Goal: Information Seeking & Learning: Learn about a topic

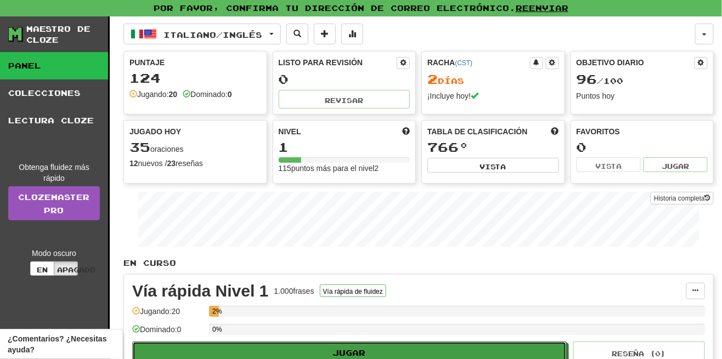
click at [278, 348] on button "Jugar" at bounding box center [349, 352] width 435 height 21
select select "**"
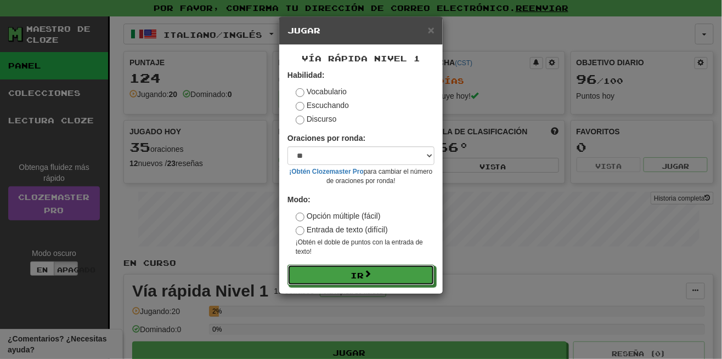
click at [379, 281] on button "Ir" at bounding box center [361, 275] width 147 height 21
click at [395, 271] on button "Ir" at bounding box center [361, 275] width 147 height 21
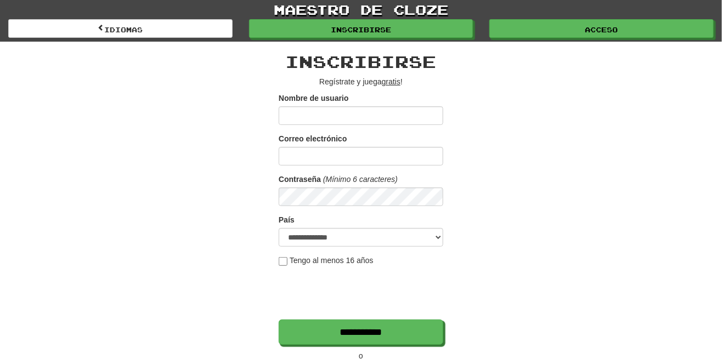
click at [385, 108] on input "Nombre de usuario" at bounding box center [361, 115] width 165 height 19
type input "**********"
click at [378, 148] on input "Correo electrónico" at bounding box center [361, 156] width 165 height 19
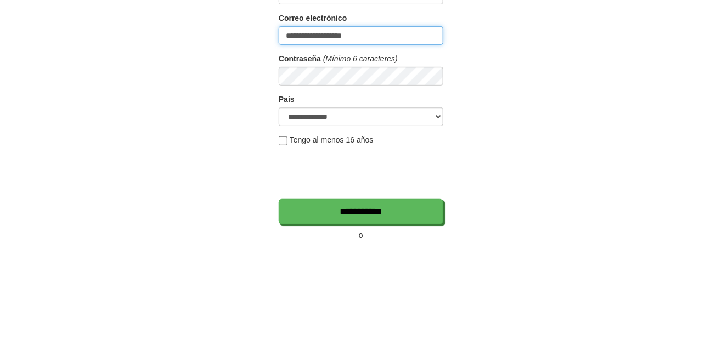
type input "**********"
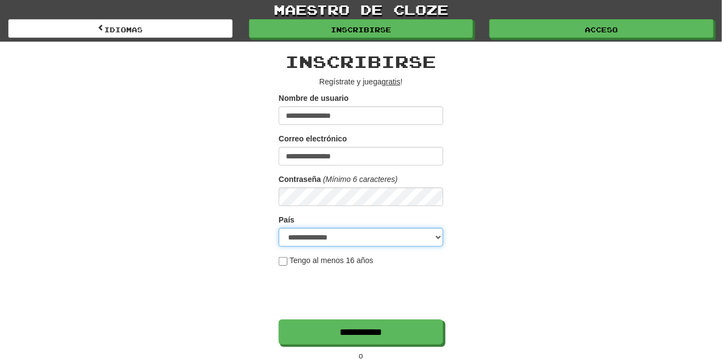
click at [357, 240] on select "**********" at bounding box center [361, 237] width 165 height 19
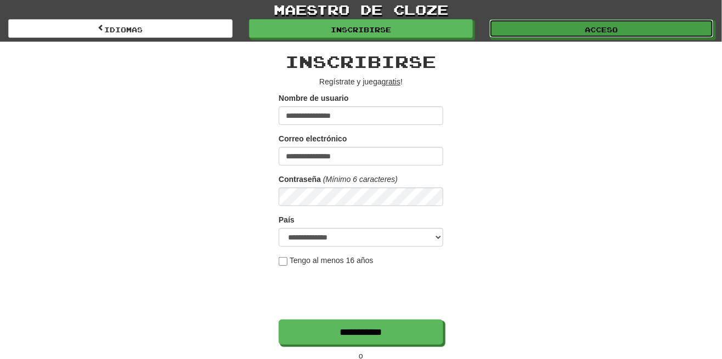
click at [559, 24] on link "Acceso" at bounding box center [602, 28] width 224 height 19
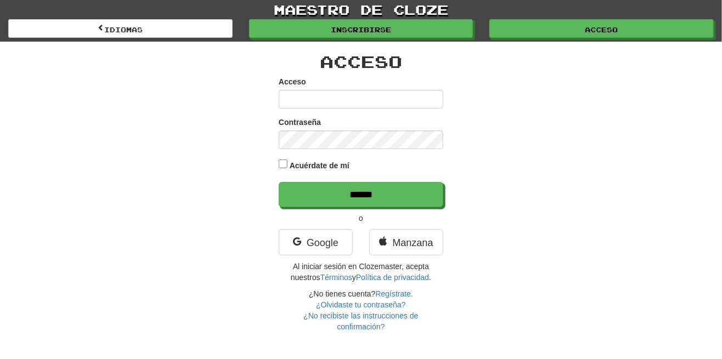
click at [404, 93] on input "Acceso" at bounding box center [361, 99] width 165 height 19
type input "**********"
click at [279, 182] on input "******" at bounding box center [361, 194] width 165 height 25
type input "******"
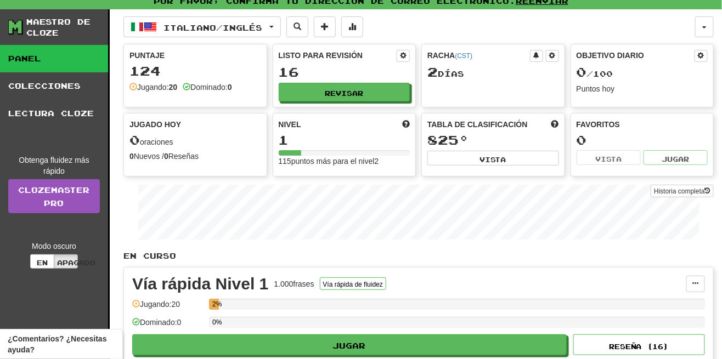
scroll to position [19, 0]
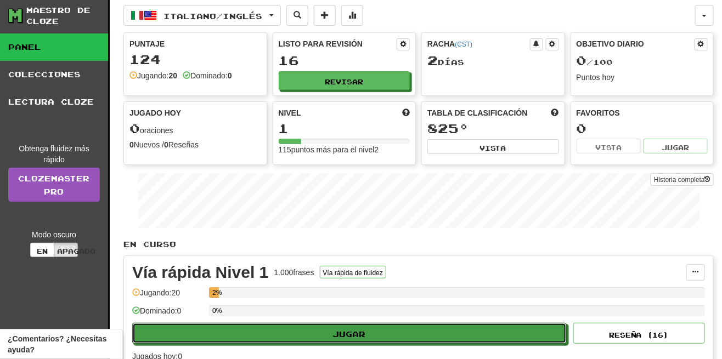
click at [322, 328] on button "Jugar" at bounding box center [349, 333] width 435 height 21
select select "**"
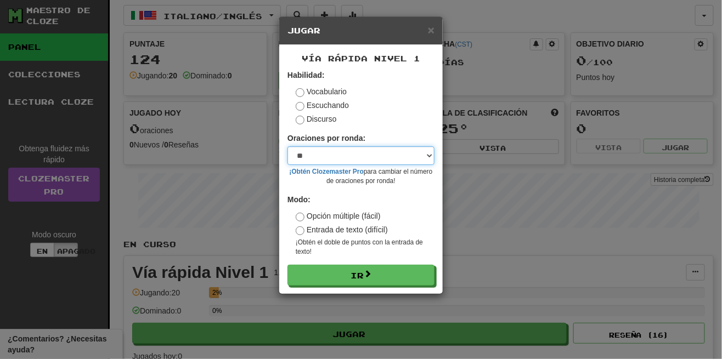
click at [417, 154] on select "* ** ** ** ** ** *** ********" at bounding box center [361, 156] width 147 height 19
click at [411, 152] on select "* ** ** ** ** ** *** ********" at bounding box center [361, 156] width 147 height 19
click at [288, 147] on select "* ** ** ** ** ** *** ********" at bounding box center [361, 156] width 147 height 19
click at [374, 199] on div "Modo: Opción múltiple (fácil) Entrada de texto (difícil) ¡Obtén el doble de pun…" at bounding box center [361, 225] width 147 height 63
click at [372, 201] on div "Modo: Opción múltiple (fácil) Entrada de texto (difícil) ¡Obtén el doble de pun…" at bounding box center [361, 225] width 147 height 63
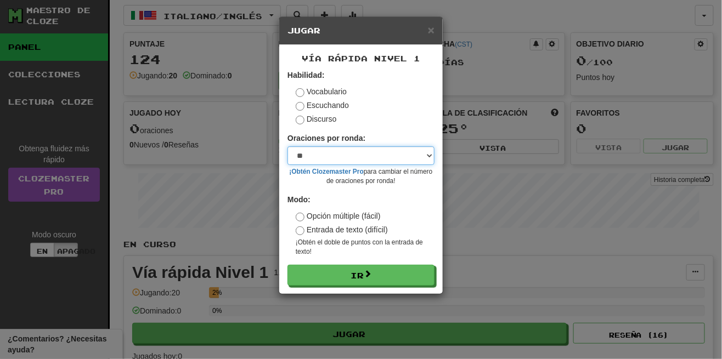
click at [409, 156] on select "* ** ** ** ** ** *** ********" at bounding box center [361, 156] width 147 height 19
click at [288, 147] on select "* ** ** ** ** ** *** ********" at bounding box center [361, 156] width 147 height 19
click at [384, 205] on div "Modo: Opción múltiple (fácil) Entrada de texto (difícil) ¡Obtén el doble de pun…" at bounding box center [361, 225] width 147 height 63
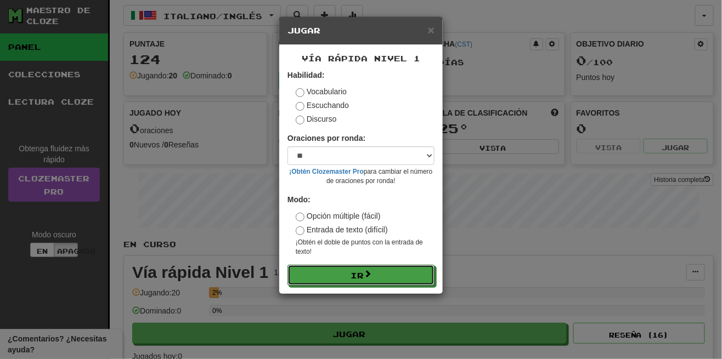
click at [357, 278] on font "Ir" at bounding box center [357, 276] width 13 height 9
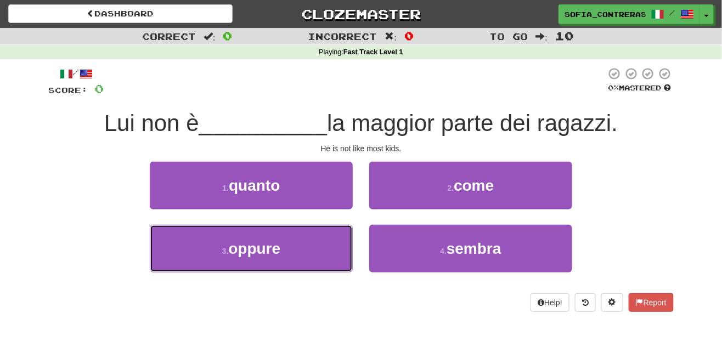
click at [262, 249] on span "oppure" at bounding box center [254, 248] width 52 height 17
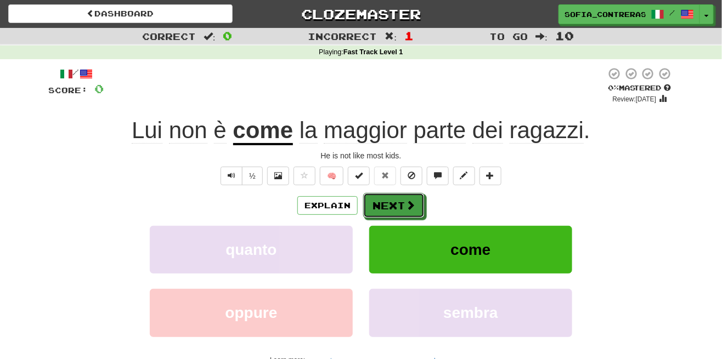
click at [406, 205] on span at bounding box center [411, 205] width 10 height 10
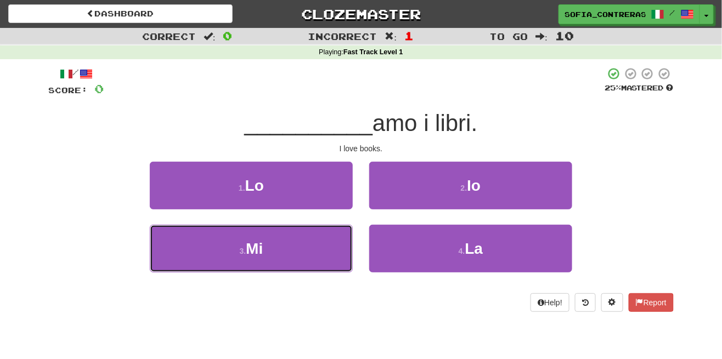
click at [314, 261] on button "3 . Mi" at bounding box center [251, 249] width 203 height 48
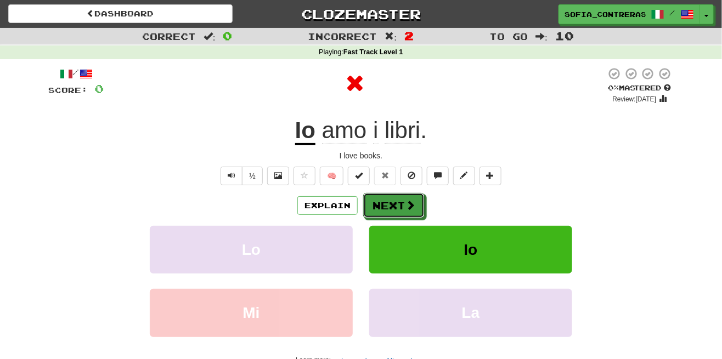
click at [393, 209] on button "Next" at bounding box center [393, 205] width 61 height 25
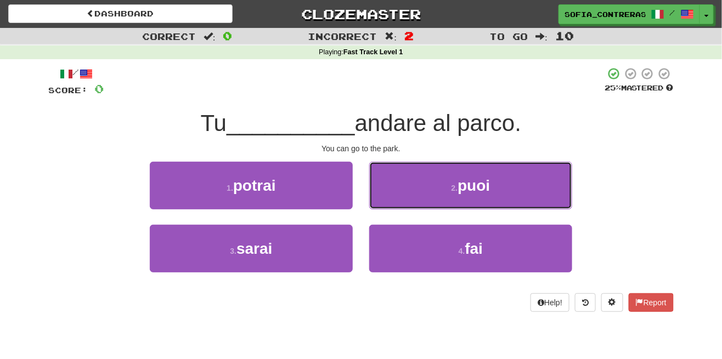
click at [443, 193] on button "2 . puoi" at bounding box center [470, 186] width 203 height 48
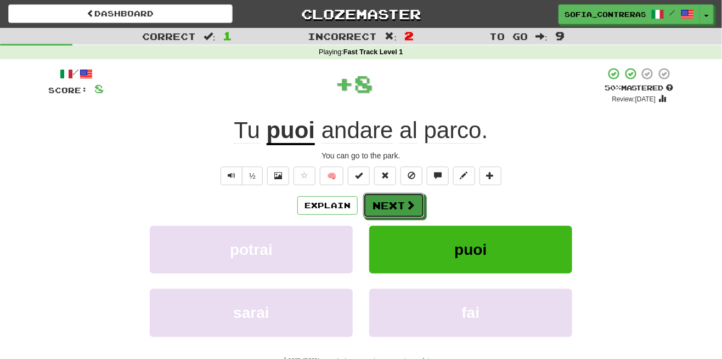
click at [399, 205] on button "Next" at bounding box center [393, 205] width 61 height 25
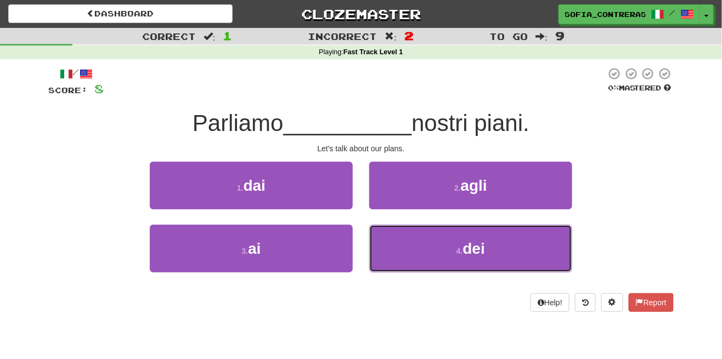
click at [449, 257] on button "4 . dei" at bounding box center [470, 249] width 203 height 48
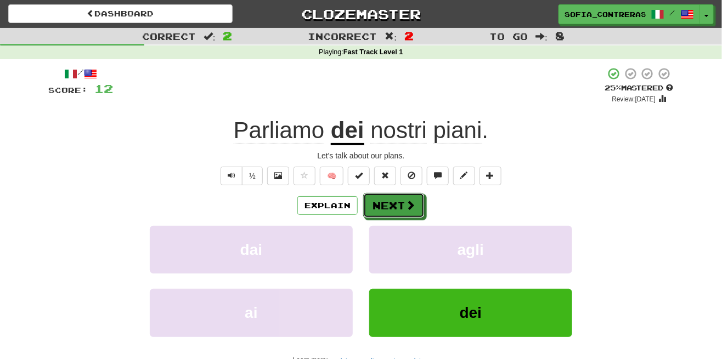
click at [403, 205] on button "Next" at bounding box center [393, 205] width 61 height 25
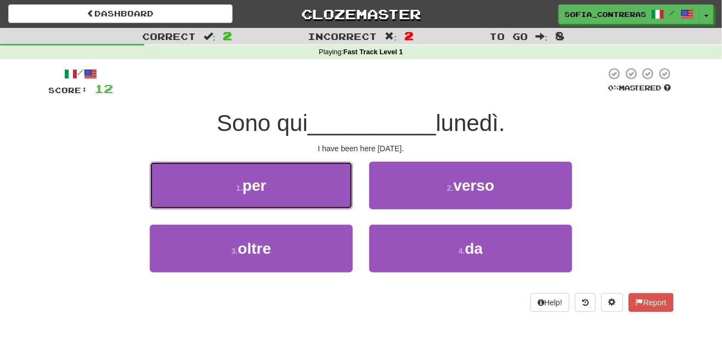
click at [308, 201] on button "1 . per" at bounding box center [251, 186] width 203 height 48
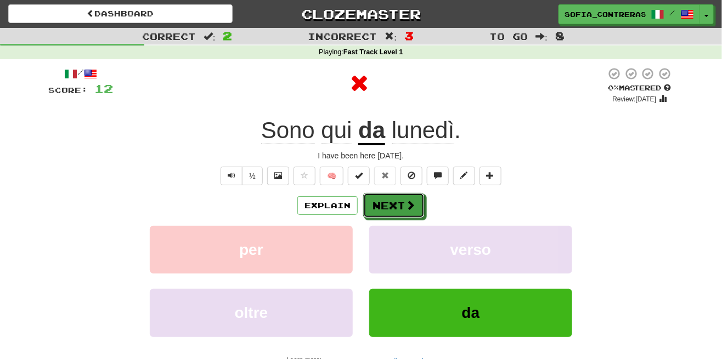
click at [400, 202] on button "Next" at bounding box center [393, 205] width 61 height 25
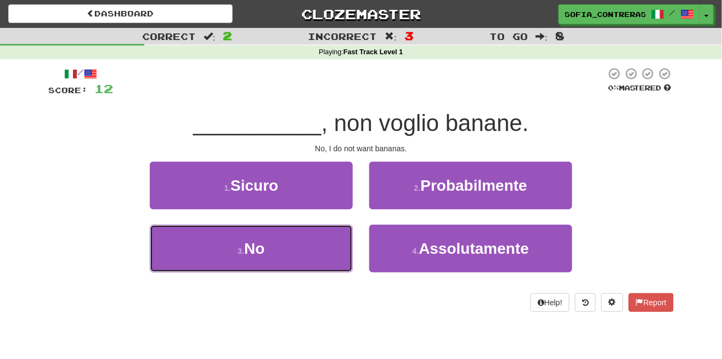
click at [271, 248] on button "3 . No" at bounding box center [251, 249] width 203 height 48
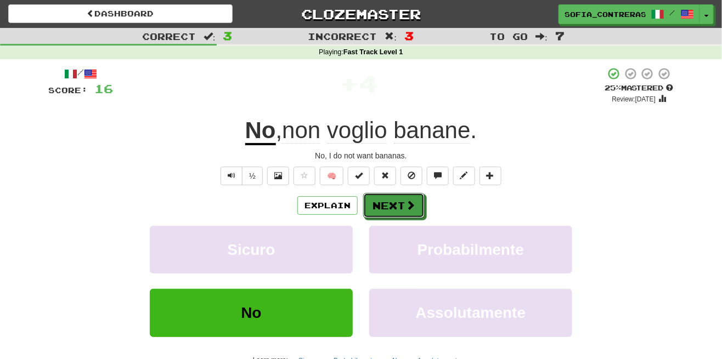
click at [398, 207] on button "Next" at bounding box center [393, 205] width 61 height 25
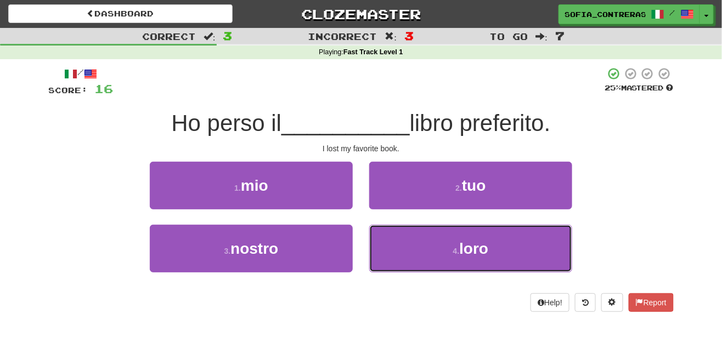
click at [414, 249] on button "4 . loro" at bounding box center [470, 249] width 203 height 48
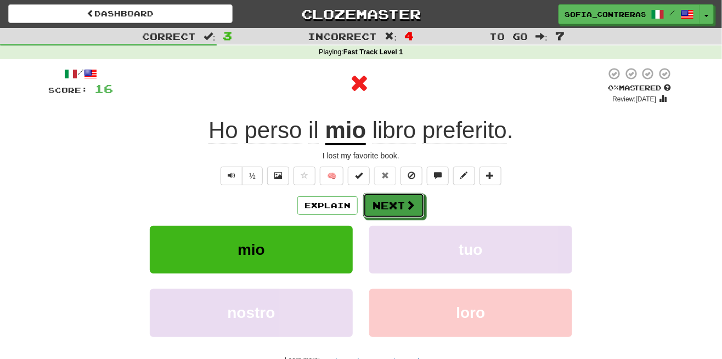
click at [391, 201] on button "Next" at bounding box center [393, 205] width 61 height 25
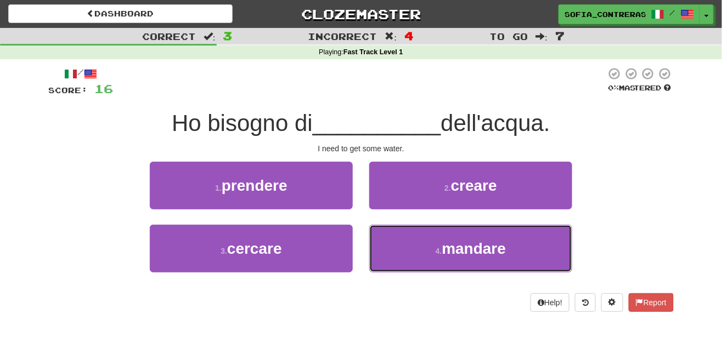
click at [398, 251] on button "4 . mandare" at bounding box center [470, 249] width 203 height 48
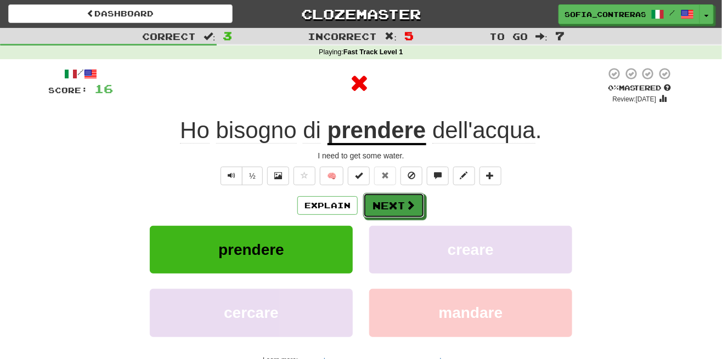
click at [387, 206] on button "Next" at bounding box center [393, 205] width 61 height 25
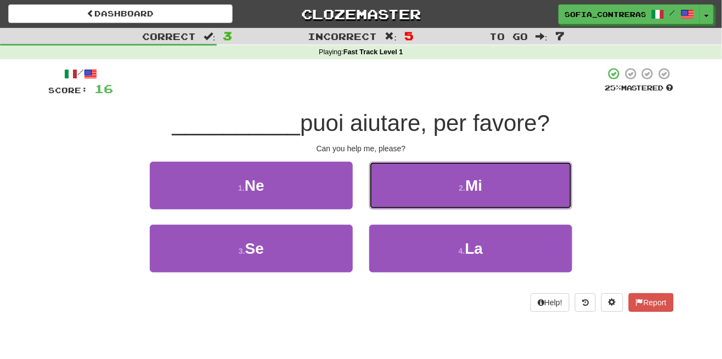
click at [436, 184] on button "2 . Mi" at bounding box center [470, 186] width 203 height 48
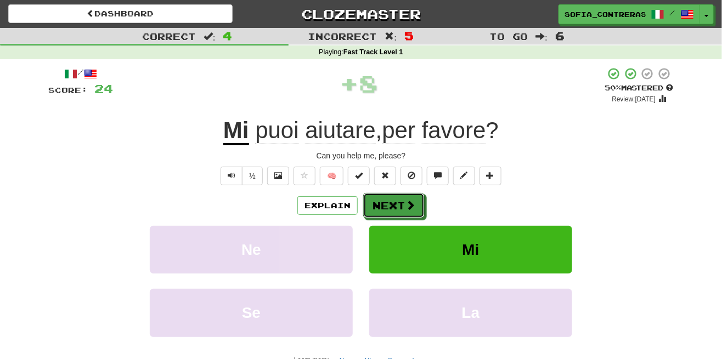
click at [397, 205] on button "Next" at bounding box center [393, 205] width 61 height 25
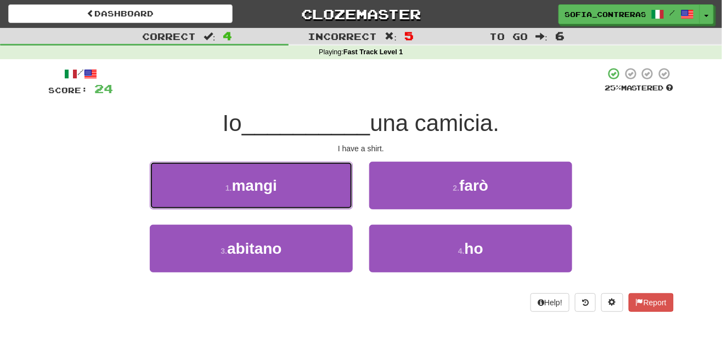
click at [318, 189] on button "1 . mangi" at bounding box center [251, 186] width 203 height 48
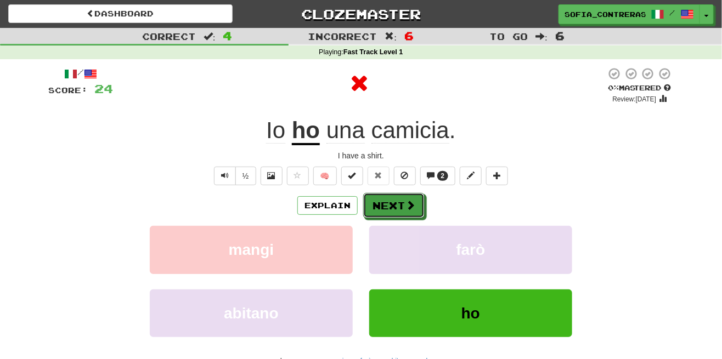
click at [394, 210] on button "Next" at bounding box center [393, 205] width 61 height 25
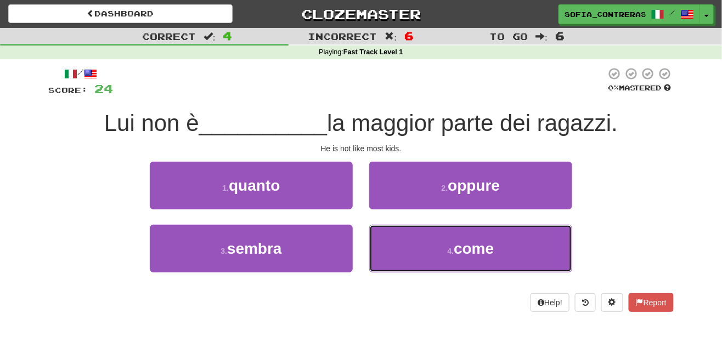
click at [430, 246] on button "4 . come" at bounding box center [470, 249] width 203 height 48
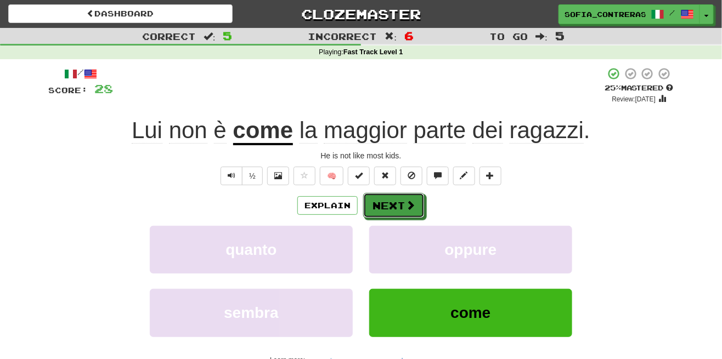
click at [399, 200] on button "Next" at bounding box center [393, 205] width 61 height 25
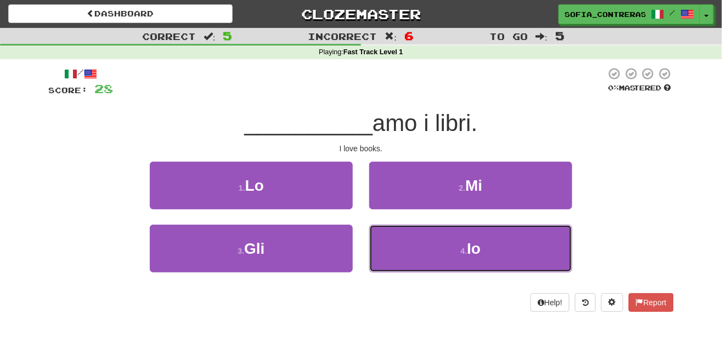
click at [430, 244] on button "4 . Io" at bounding box center [470, 249] width 203 height 48
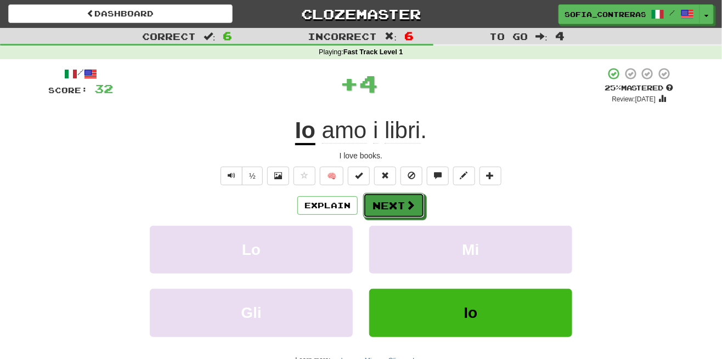
click at [388, 199] on button "Next" at bounding box center [393, 205] width 61 height 25
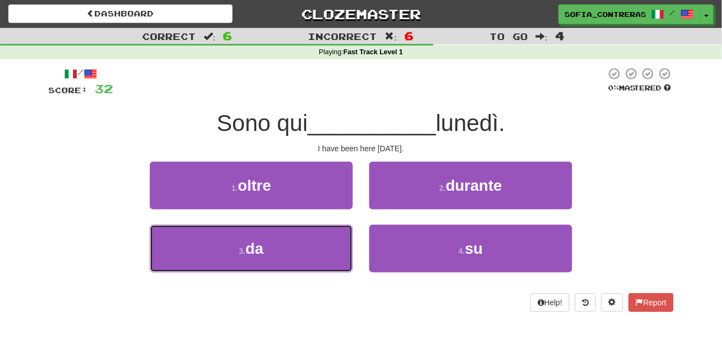
click at [308, 248] on button "3 . da" at bounding box center [251, 249] width 203 height 48
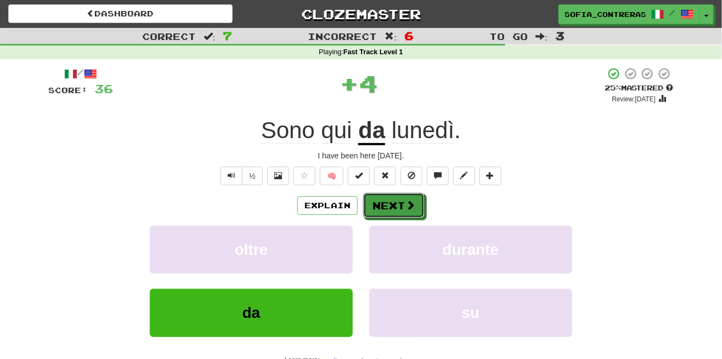
click at [398, 204] on button "Next" at bounding box center [393, 205] width 61 height 25
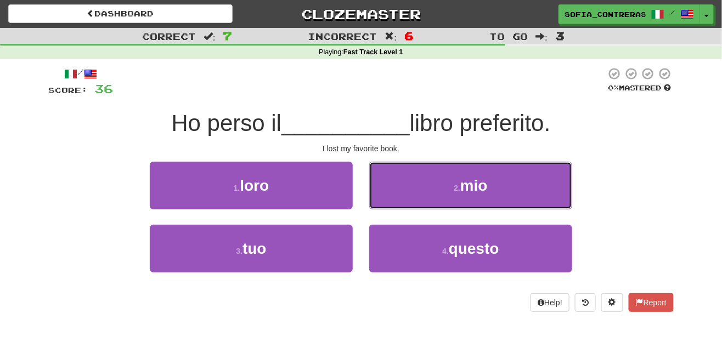
click at [439, 189] on button "2 . mio" at bounding box center [470, 186] width 203 height 48
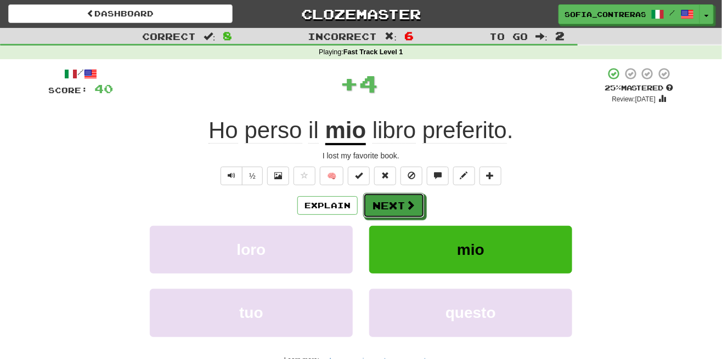
click at [402, 209] on button "Next" at bounding box center [393, 205] width 61 height 25
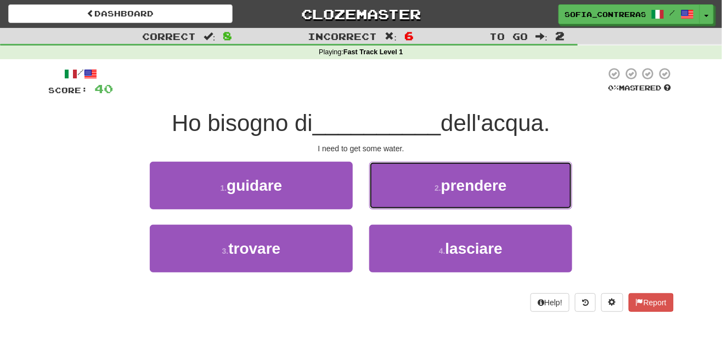
click at [445, 187] on span "prendere" at bounding box center [474, 185] width 66 height 17
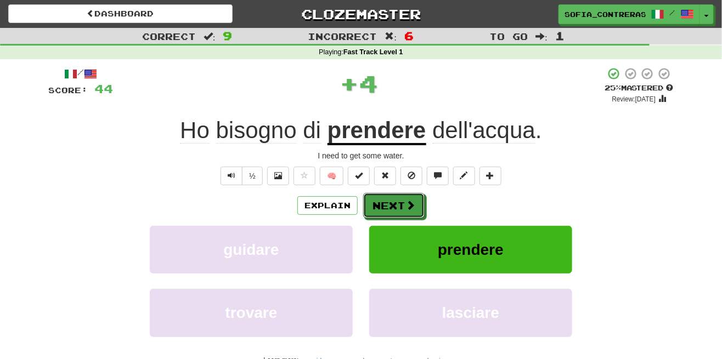
click at [398, 207] on button "Next" at bounding box center [393, 205] width 61 height 25
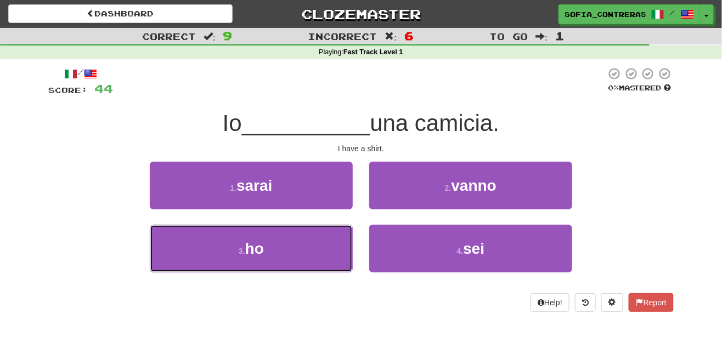
click at [307, 239] on button "3 . ho" at bounding box center [251, 249] width 203 height 48
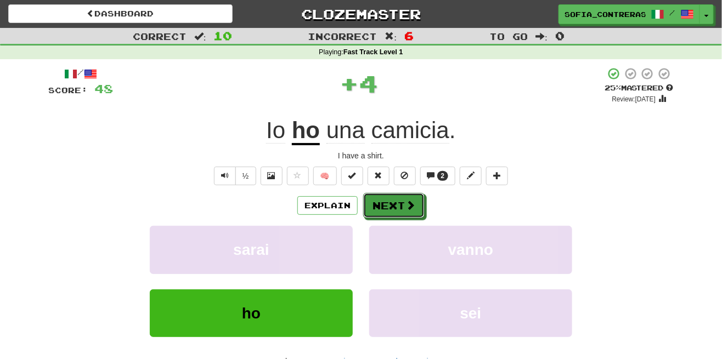
click at [389, 198] on button "Next" at bounding box center [393, 205] width 61 height 25
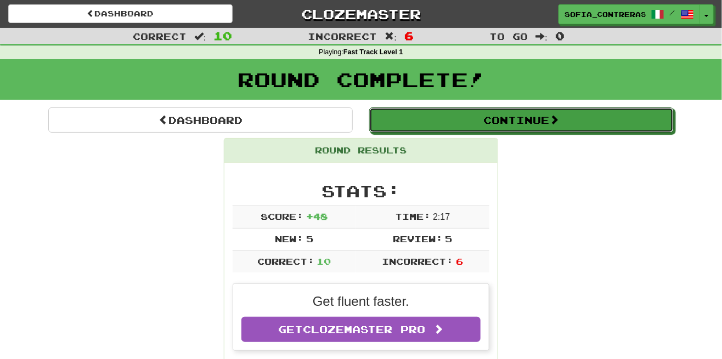
click at [480, 108] on button "Continue" at bounding box center [521, 120] width 305 height 25
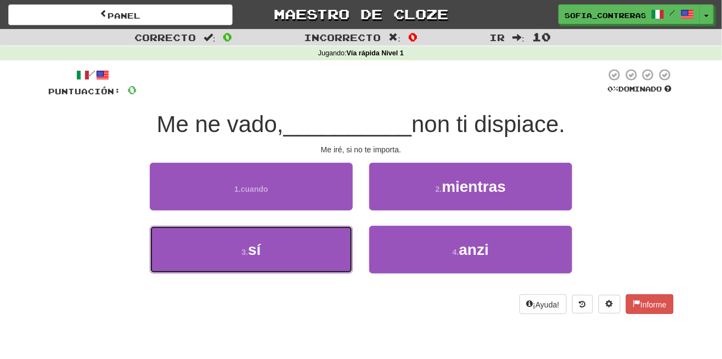
click at [272, 255] on button "3 . sí" at bounding box center [251, 250] width 203 height 48
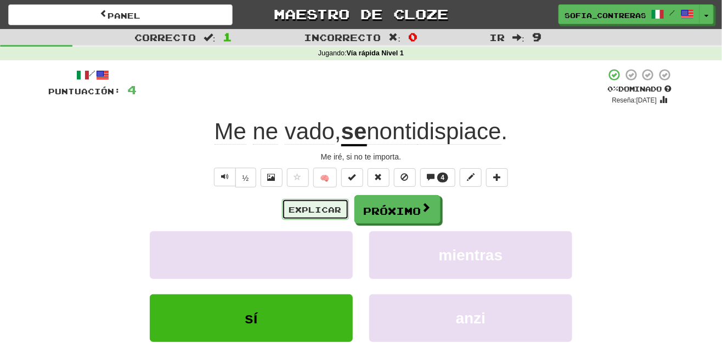
click at [318, 208] on font "Explicar" at bounding box center [315, 210] width 53 height 9
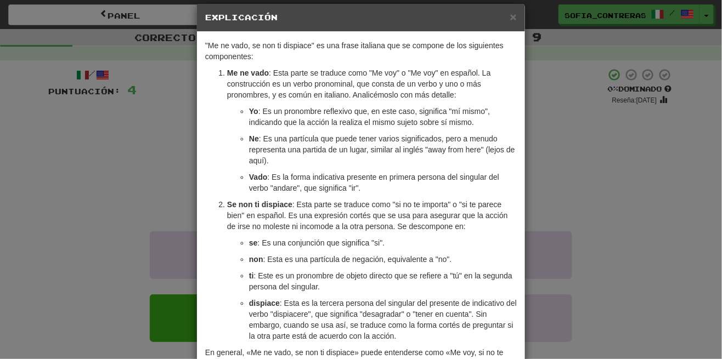
scroll to position [35, 0]
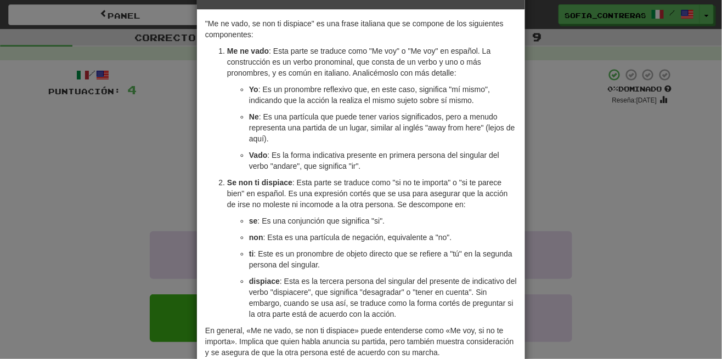
click at [600, 183] on div "× Explicación "Me ne vado, se non ti dispiace" es una frase italiana que se com…" at bounding box center [361, 179] width 722 height 359
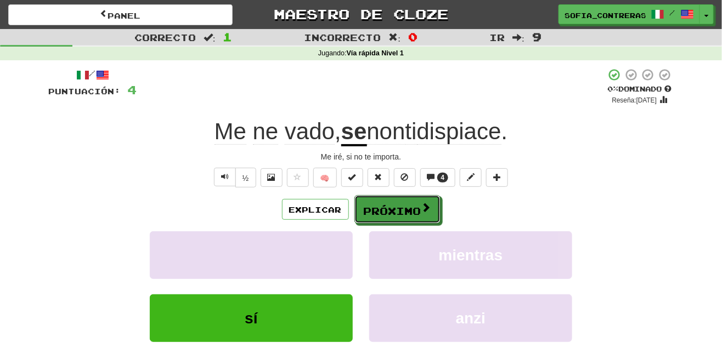
click at [413, 205] on font "Próximo" at bounding box center [393, 211] width 58 height 12
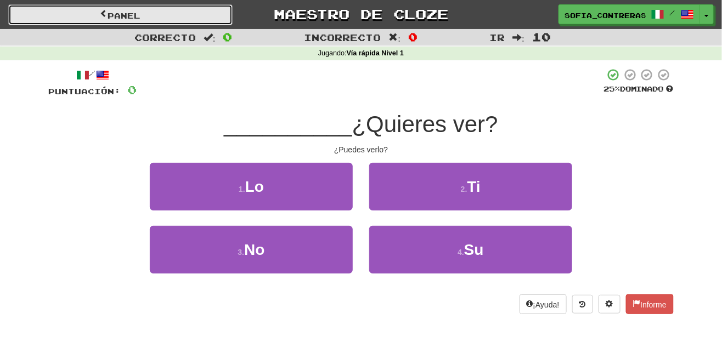
click at [193, 4] on link "Panel" at bounding box center [120, 14] width 224 height 21
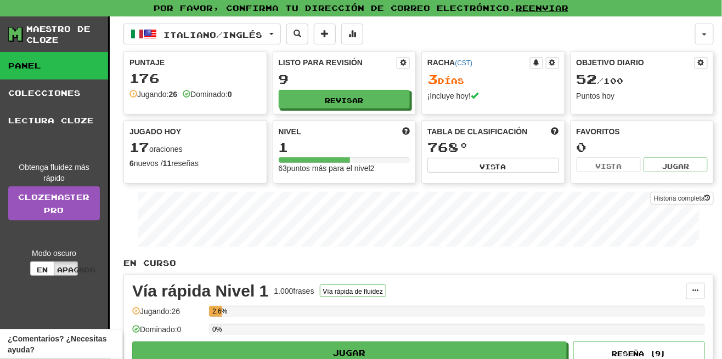
click at [228, 137] on div "Jugado [DATE] 17 oraciones 6 nuevos / 11 reseñas Full History" at bounding box center [195, 148] width 143 height 54
click at [229, 143] on div "17 oraciones" at bounding box center [196, 148] width 132 height 14
click at [508, 83] on div "3 días ​" at bounding box center [494, 79] width 132 height 14
click at [403, 62] on span at bounding box center [403, 62] width 7 height 7
select select "*"
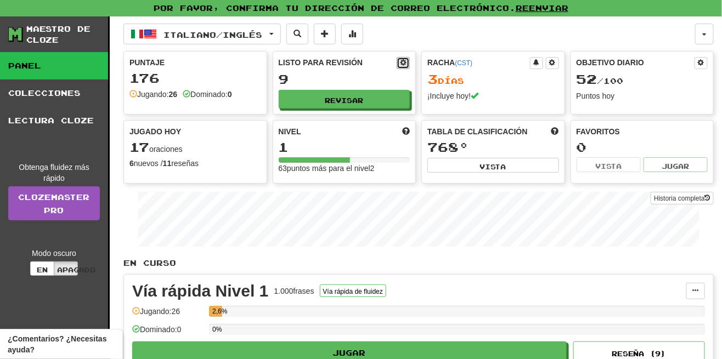
select select "*"
select select "**"
select select "***"
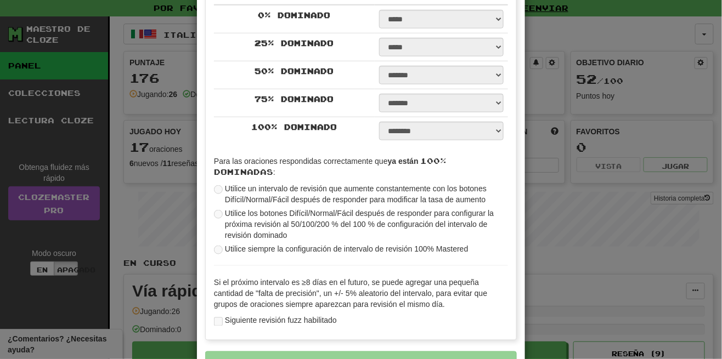
scroll to position [339, 0]
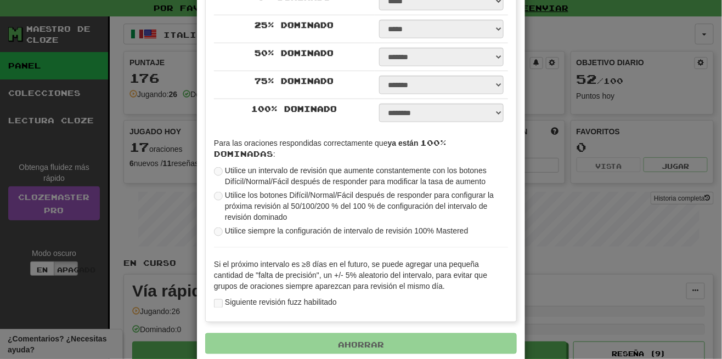
click at [580, 106] on div "**********" at bounding box center [361, 179] width 722 height 359
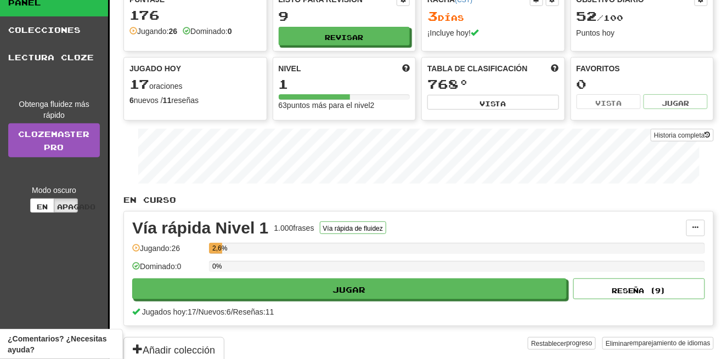
scroll to position [0, 0]
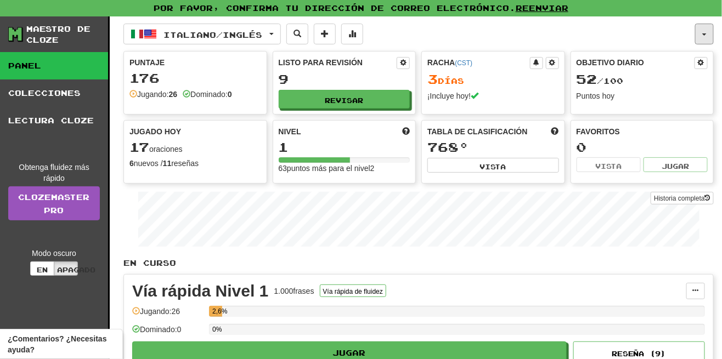
click at [703, 35] on button "button" at bounding box center [704, 34] width 19 height 21
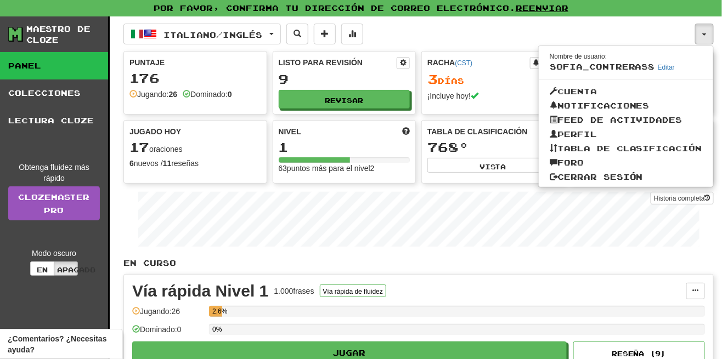
click at [699, 34] on div at bounding box center [361, 179] width 722 height 359
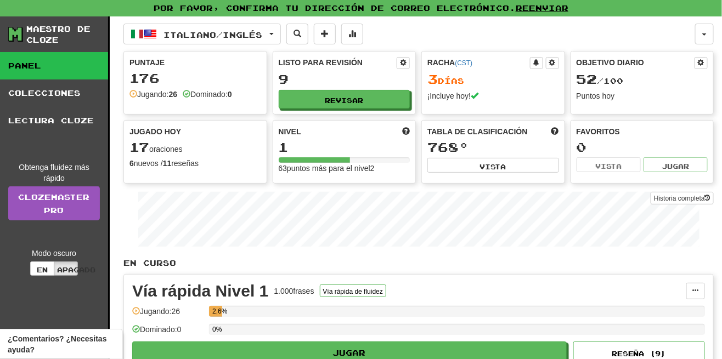
click at [378, 144] on div "1" at bounding box center [345, 148] width 132 height 14
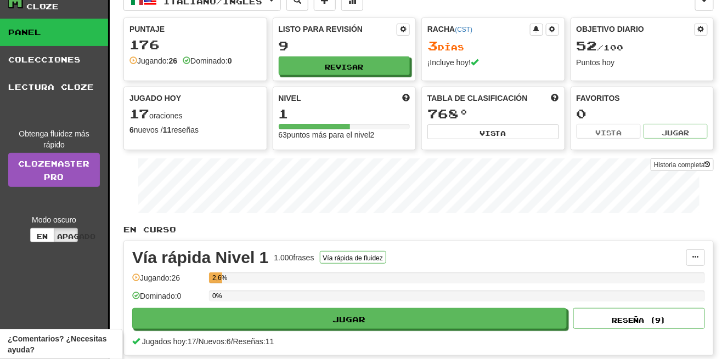
scroll to position [34, 0]
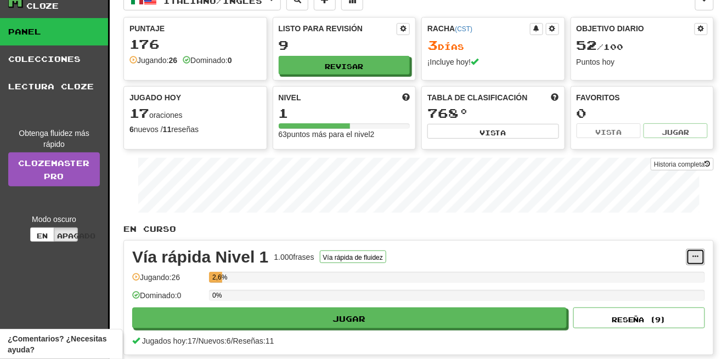
click at [699, 254] on span at bounding box center [696, 257] width 7 height 7
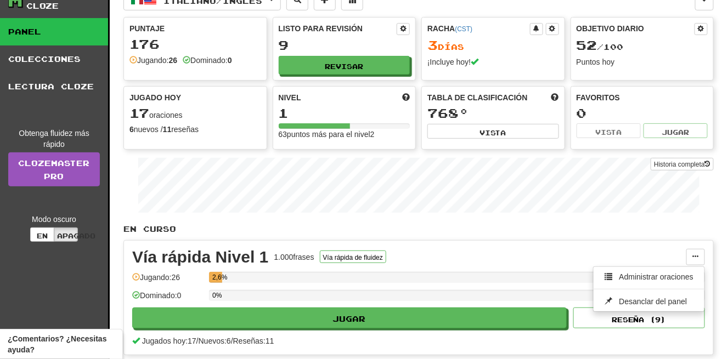
click at [692, 224] on div at bounding box center [361, 179] width 722 height 359
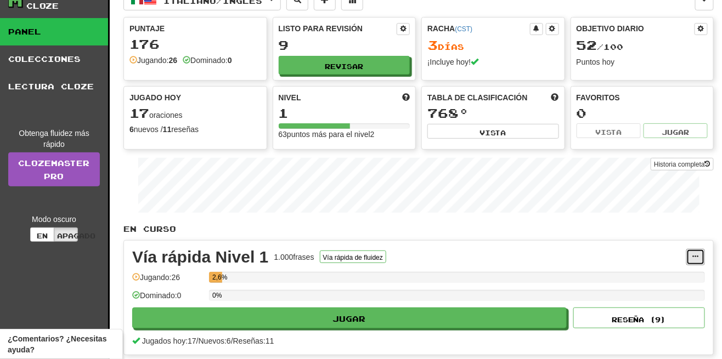
click at [694, 254] on span at bounding box center [696, 257] width 7 height 7
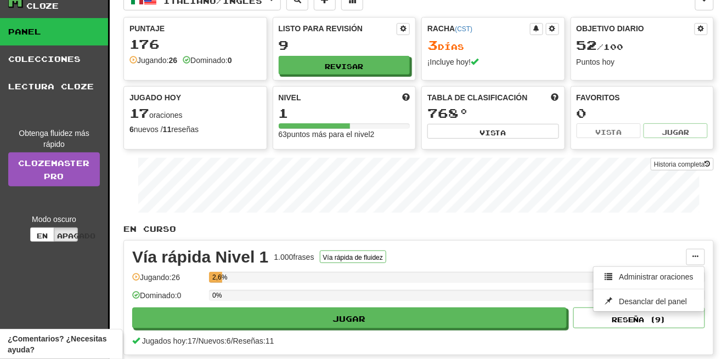
click at [413, 256] on div at bounding box center [361, 179] width 722 height 359
click at [294, 256] on font "frases" at bounding box center [304, 257] width 21 height 9
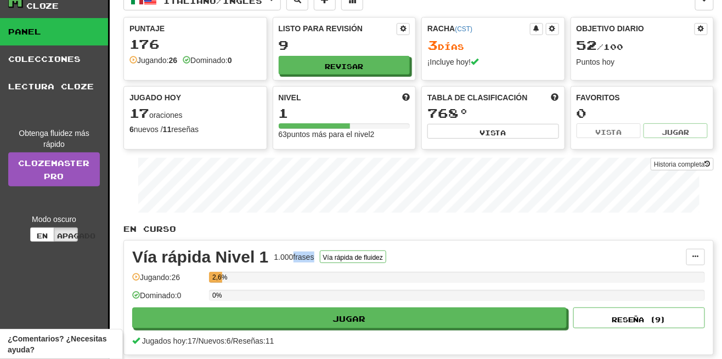
click at [294, 256] on font "frases" at bounding box center [304, 257] width 21 height 9
click at [286, 254] on font "1.000" at bounding box center [283, 257] width 19 height 9
click at [406, 263] on div "Vía rápida Nivel 1 1.000 frases Vía rápida de fluidez Administrar oraciones Des…" at bounding box center [418, 298] width 589 height 114
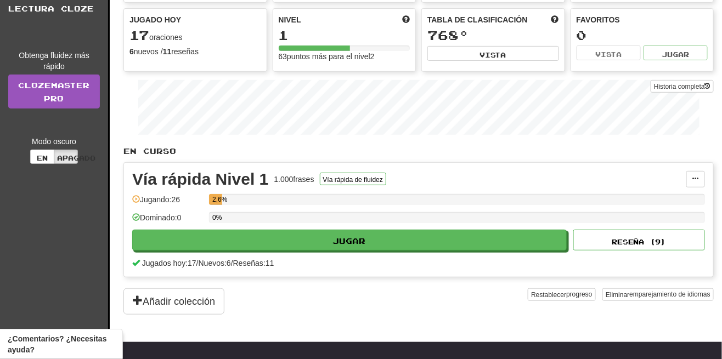
scroll to position [114, 0]
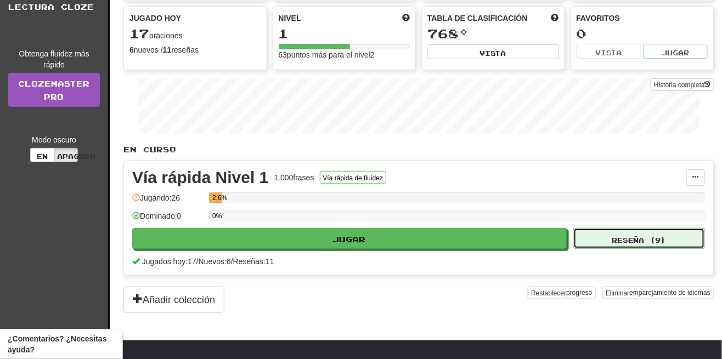
click at [650, 237] on font "Reseña (" at bounding box center [634, 241] width 44 height 8
select select "**"
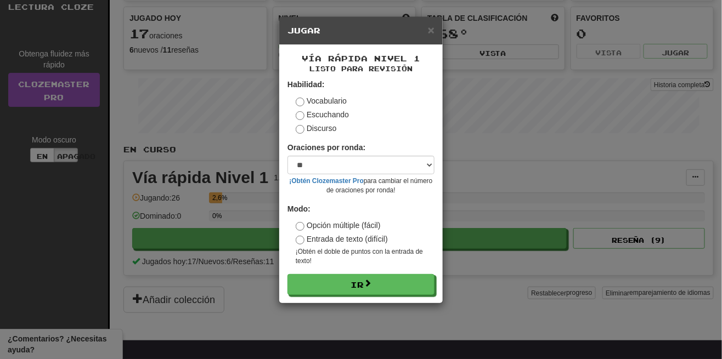
click at [482, 220] on div "× Jugar Vía rápida Nivel 1 Listo para revisión Habilidad: Vocabulario Escuchand…" at bounding box center [361, 179] width 722 height 359
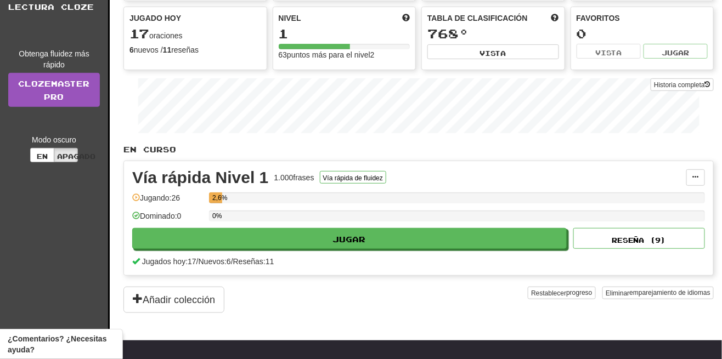
click at [233, 257] on font "/" at bounding box center [232, 261] width 2 height 9
click at [252, 257] on font "Reseñas:" at bounding box center [249, 261] width 32 height 9
click at [263, 257] on font "Reseñas:" at bounding box center [249, 261] width 32 height 9
click at [266, 257] on font "Reseñas:" at bounding box center [249, 261] width 32 height 9
click at [274, 302] on div "Añadir colección" at bounding box center [325, 300] width 404 height 26
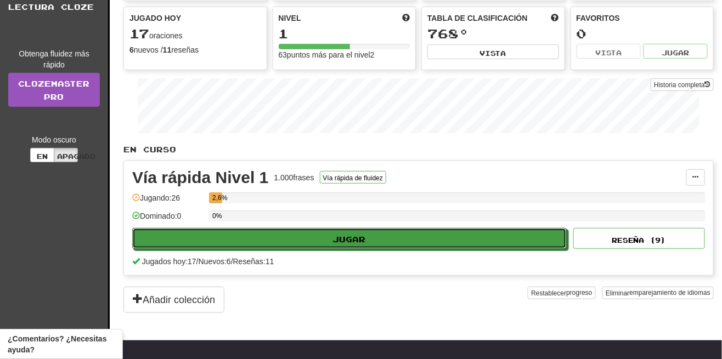
click at [265, 237] on button "Jugar" at bounding box center [349, 238] width 435 height 21
select select "**"
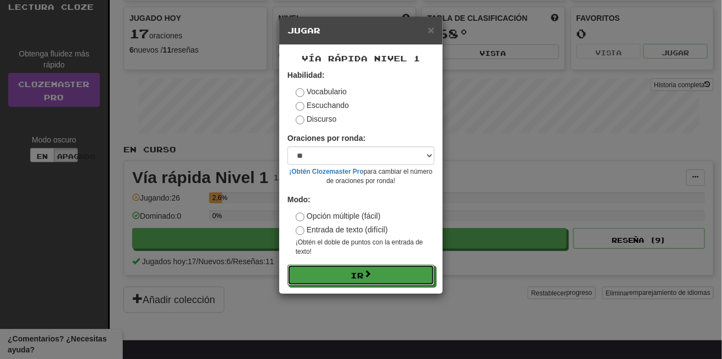
click at [346, 278] on button "Ir" at bounding box center [361, 275] width 147 height 21
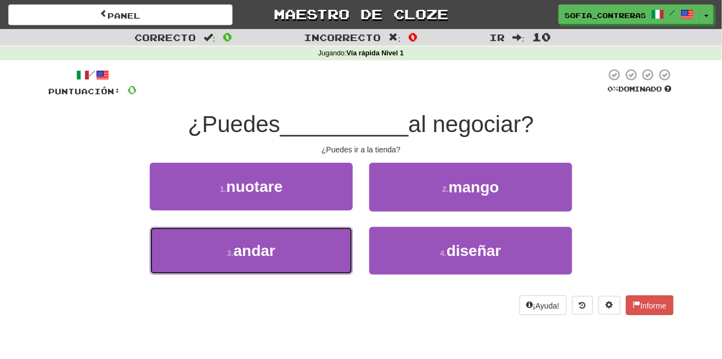
click at [264, 248] on font "andar" at bounding box center [255, 251] width 42 height 17
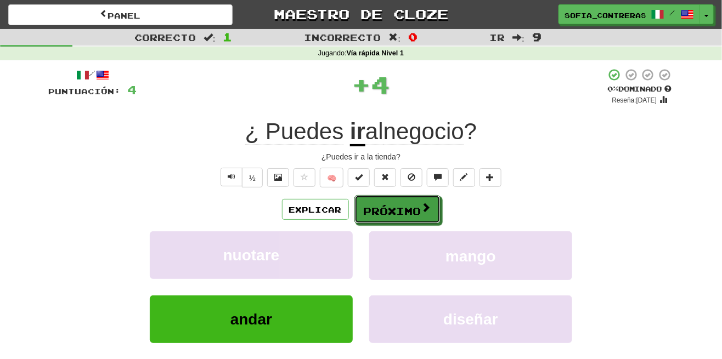
click at [384, 207] on font "Próximo" at bounding box center [393, 211] width 58 height 12
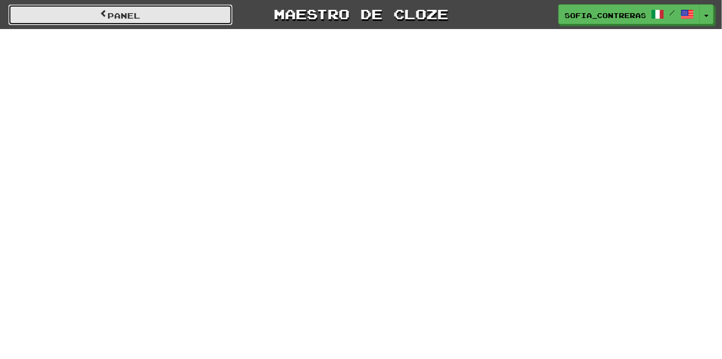
click at [221, 17] on link "Panel" at bounding box center [120, 14] width 224 height 21
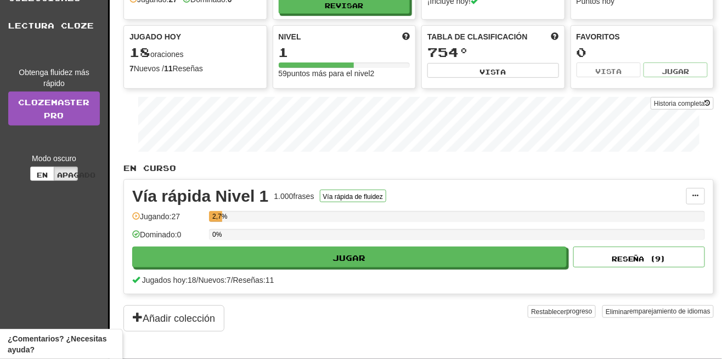
scroll to position [75, 0]
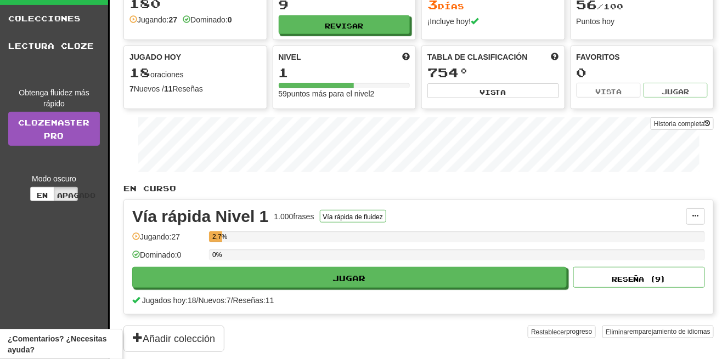
click at [269, 313] on div "En curso Vía rápida Nivel 1 1.000 frases Vía rápida de fluidez Manage Sentences…" at bounding box center [418, 267] width 591 height 169
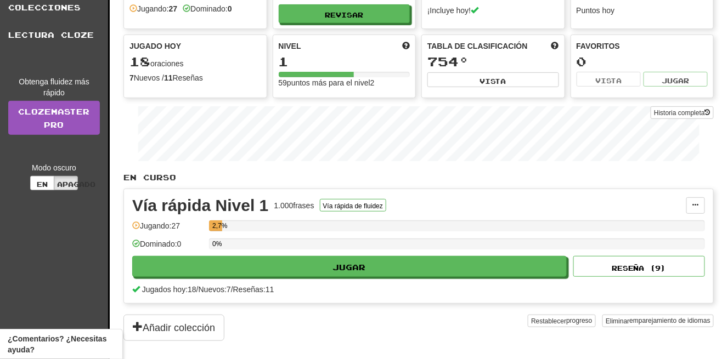
scroll to position [81, 0]
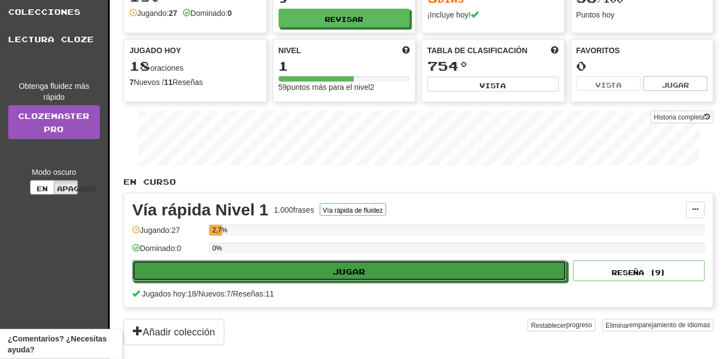
click at [308, 267] on button "Jugar" at bounding box center [349, 271] width 435 height 21
select select "**"
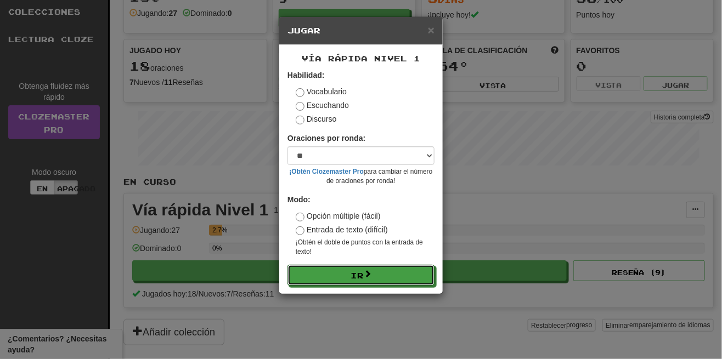
click at [342, 276] on button "Ir" at bounding box center [361, 275] width 147 height 21
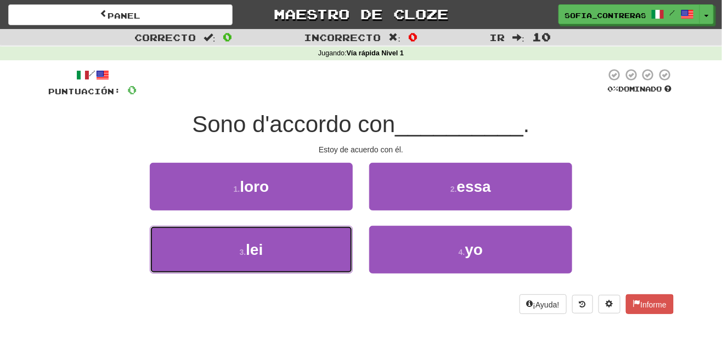
click at [286, 245] on button "3 . lei" at bounding box center [251, 250] width 203 height 48
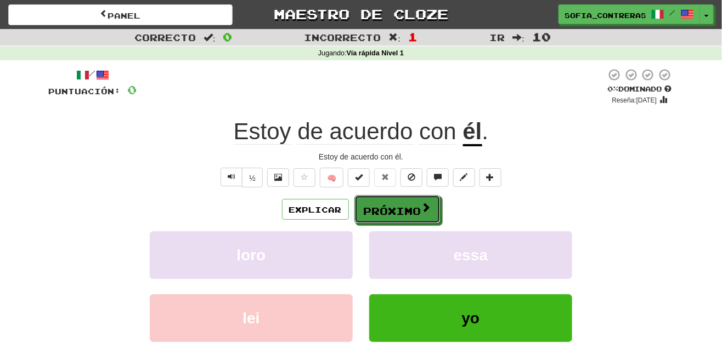
click at [394, 207] on font "Próximo" at bounding box center [393, 211] width 58 height 12
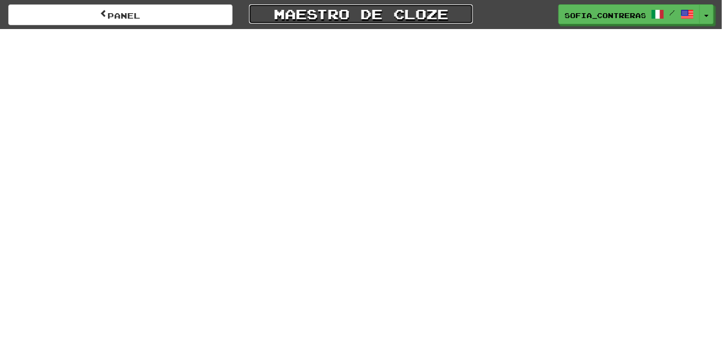
click at [447, 20] on font "Maestro de cloze" at bounding box center [361, 13] width 175 height 16
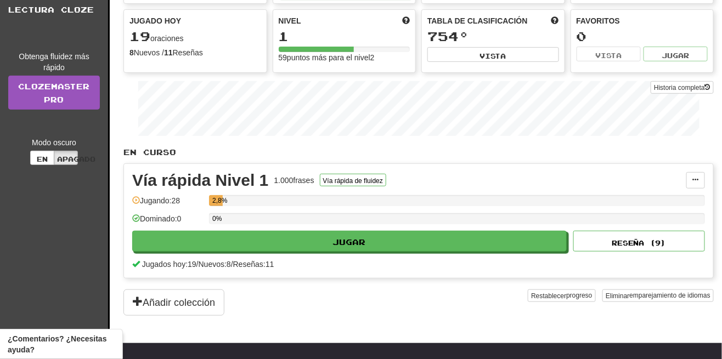
scroll to position [110, 0]
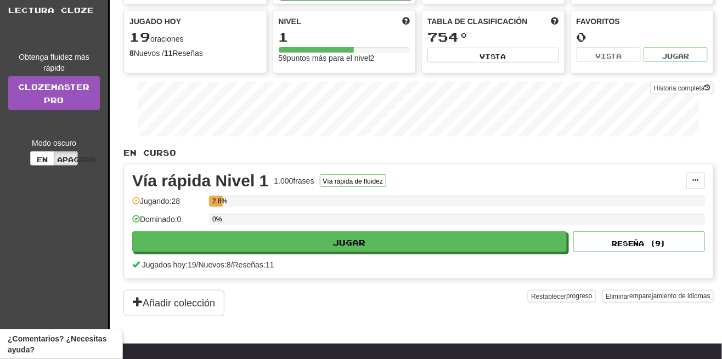
click at [176, 197] on font "28" at bounding box center [176, 201] width 9 height 9
click at [179, 197] on font "28" at bounding box center [176, 201] width 9 height 9
click at [178, 197] on font "28" at bounding box center [176, 201] width 9 height 9
click at [229, 203] on div "2,8%" at bounding box center [457, 205] width 496 height 18
click at [244, 196] on div "2,8%" at bounding box center [457, 201] width 496 height 11
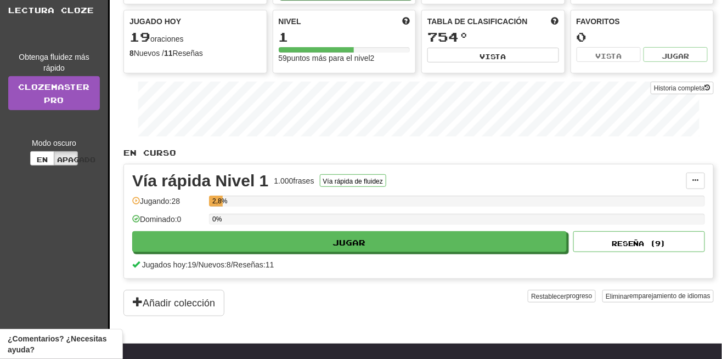
click at [275, 196] on div "2,8%" at bounding box center [457, 201] width 496 height 11
click at [317, 196] on div "2,8%" at bounding box center [457, 201] width 496 height 11
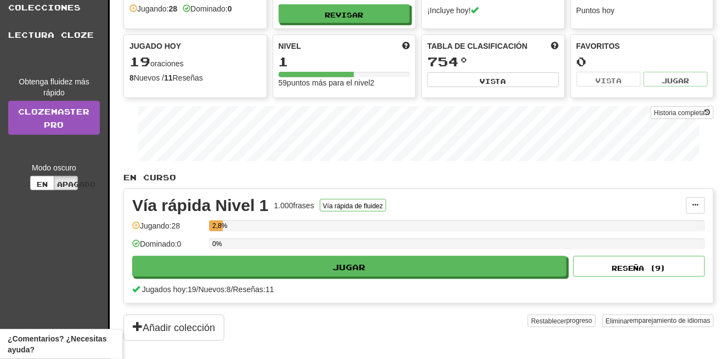
scroll to position [97, 0]
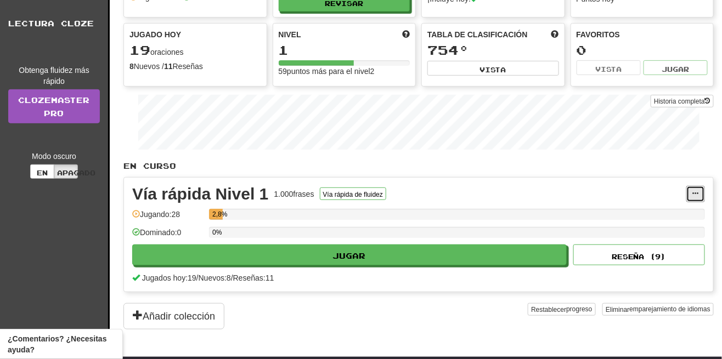
click at [697, 194] on button at bounding box center [696, 194] width 19 height 16
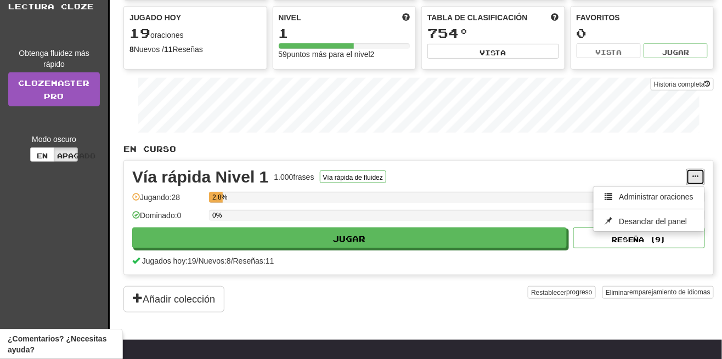
scroll to position [117, 0]
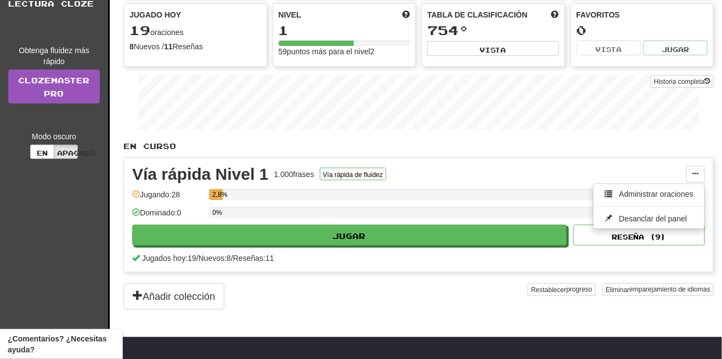
click at [295, 164] on div at bounding box center [361, 179] width 722 height 359
click at [272, 189] on div "2,8%" at bounding box center [457, 194] width 496 height 11
click at [271, 189] on div "2,8%" at bounding box center [457, 194] width 496 height 11
click at [260, 199] on div "2,8%" at bounding box center [457, 198] width 496 height 18
click at [250, 208] on div "0%" at bounding box center [457, 212] width 496 height 11
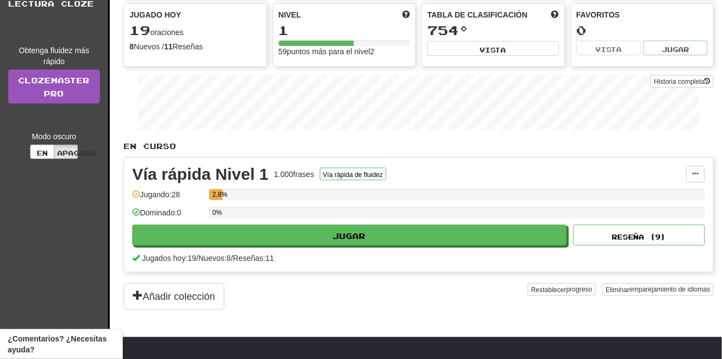
click at [249, 207] on div "0%" at bounding box center [457, 212] width 496 height 11
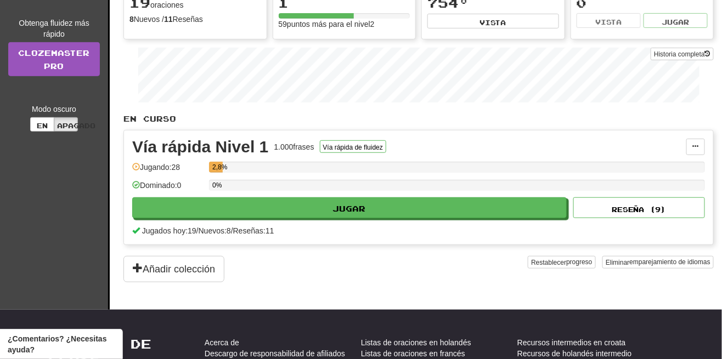
scroll to position [145, 0]
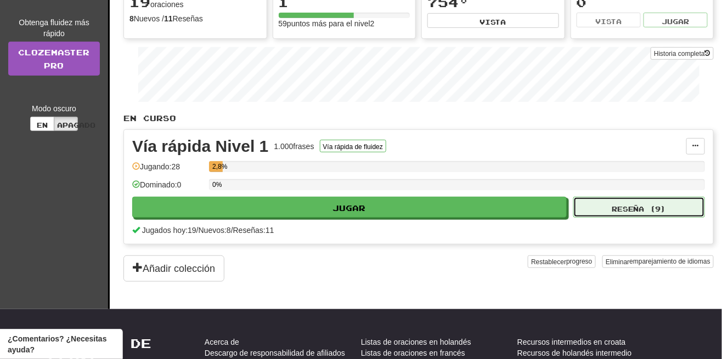
click at [645, 206] on font "Reseña (" at bounding box center [634, 209] width 44 height 8
select select "**"
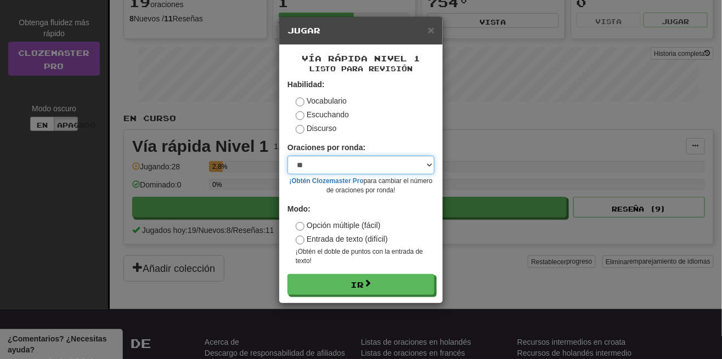
click at [404, 160] on select "* ** ** ** ** ** *** ********" at bounding box center [361, 165] width 147 height 19
click at [288, 156] on select "* ** ** ** ** ** *** ********" at bounding box center [361, 165] width 147 height 19
click at [491, 54] on div "× Jugar Vía rápida Nivel 1 Listo para revisión Habilidad: Vocabulario Escuchand…" at bounding box center [361, 179] width 722 height 359
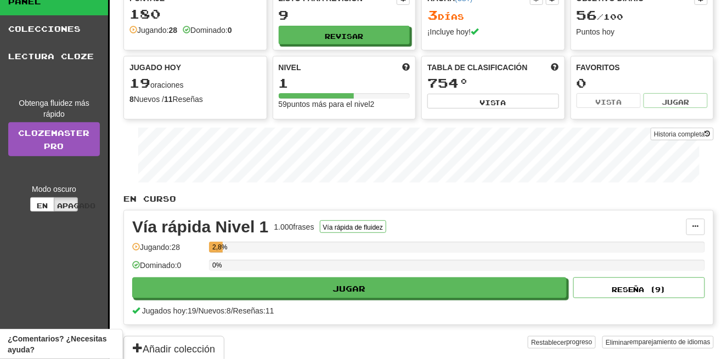
scroll to position [64, 0]
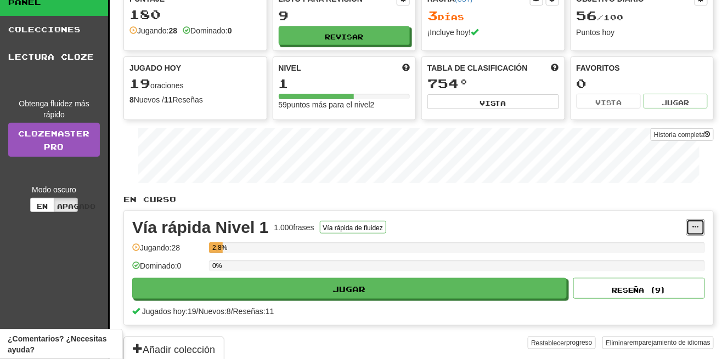
click at [699, 224] on span at bounding box center [696, 227] width 7 height 7
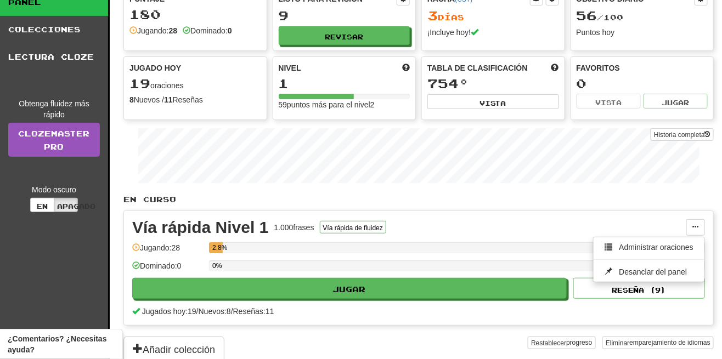
click at [435, 351] on div at bounding box center [361, 179] width 722 height 359
click at [434, 349] on div "Añadir colección" at bounding box center [325, 350] width 404 height 26
click at [433, 349] on div "Añadir colección" at bounding box center [325, 350] width 404 height 26
click at [433, 350] on div "Añadir colección" at bounding box center [325, 350] width 404 height 26
click at [432, 351] on div "Añadir colección" at bounding box center [325, 350] width 404 height 26
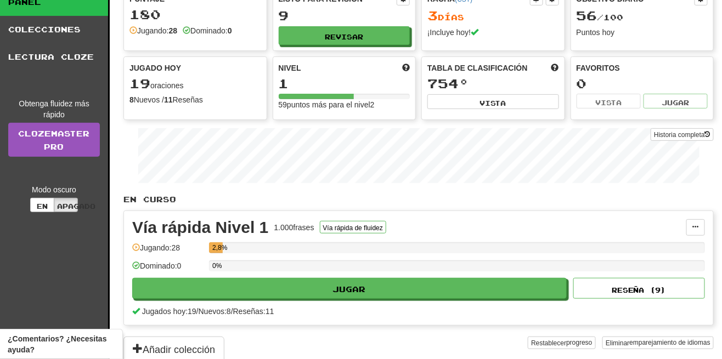
click at [432, 352] on div "Añadir colección" at bounding box center [325, 350] width 404 height 26
click at [433, 351] on div "Añadir colección" at bounding box center [325, 350] width 404 height 26
click at [436, 345] on div "Añadir colección" at bounding box center [325, 350] width 404 height 26
click at [437, 339] on div "Añadir colección" at bounding box center [325, 350] width 404 height 26
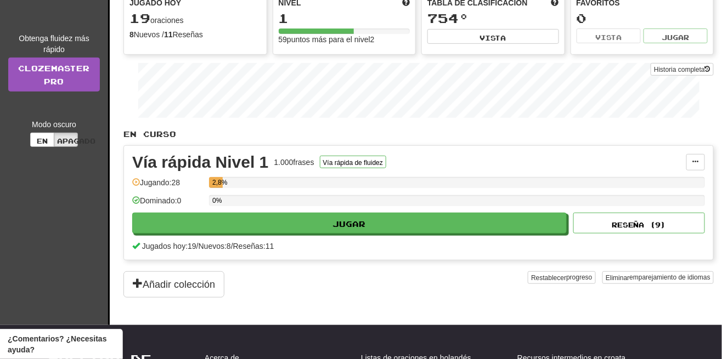
scroll to position [124, 0]
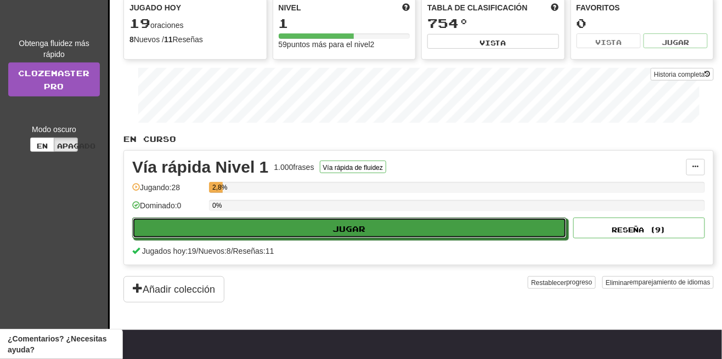
click at [496, 224] on button "Jugar" at bounding box center [349, 228] width 435 height 21
select select "**"
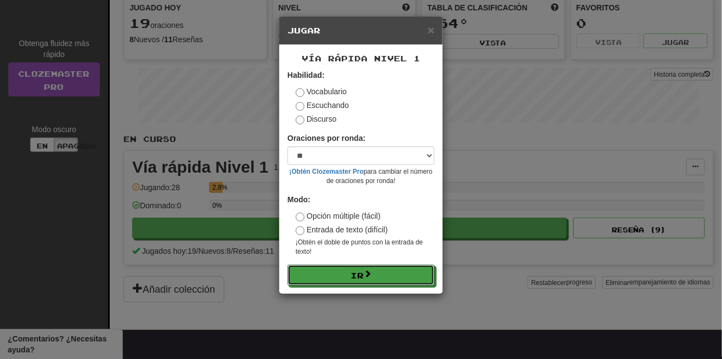
click at [415, 273] on button "Ir" at bounding box center [361, 275] width 147 height 21
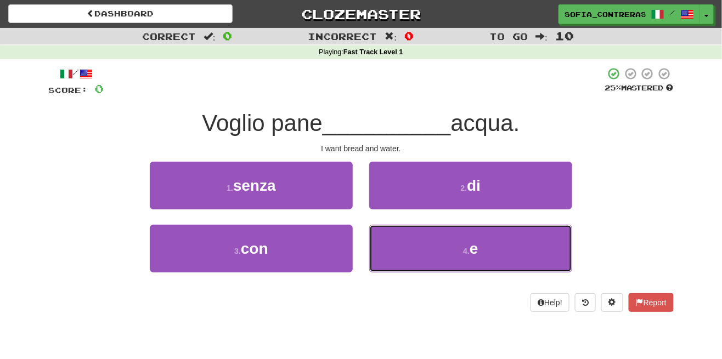
click at [446, 247] on button "4 . e" at bounding box center [470, 249] width 203 height 48
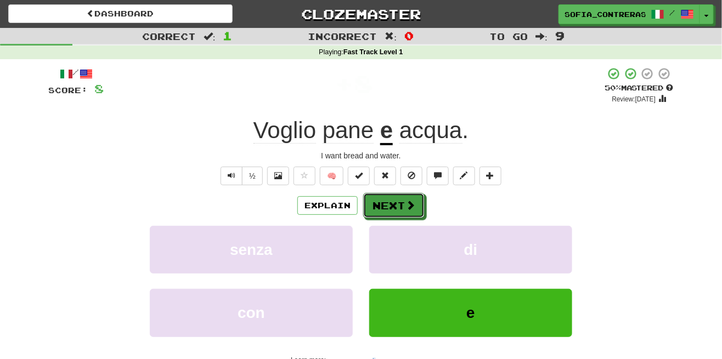
click at [408, 201] on span at bounding box center [411, 205] width 10 height 10
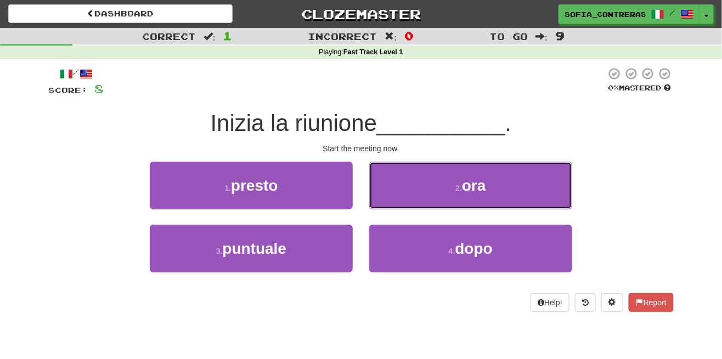
click at [469, 186] on span "ora" at bounding box center [474, 185] width 24 height 17
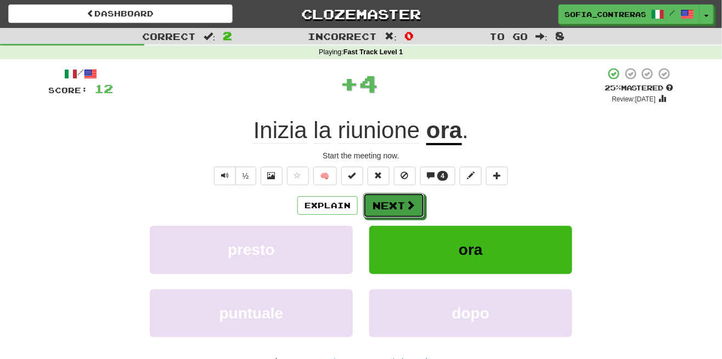
click at [403, 203] on button "Next" at bounding box center [393, 205] width 61 height 25
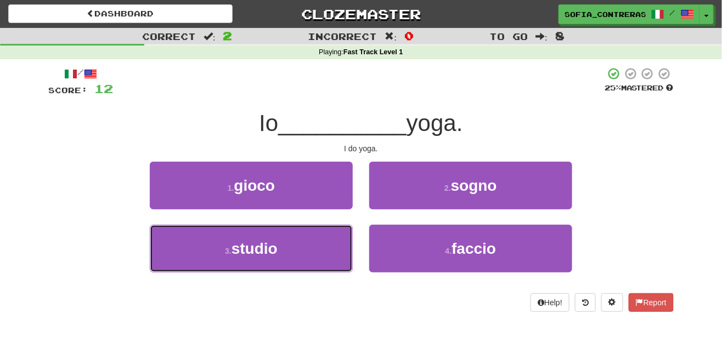
click at [311, 254] on button "3 . studio" at bounding box center [251, 249] width 203 height 48
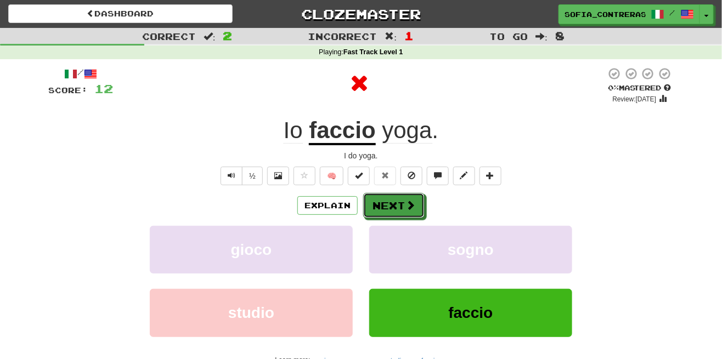
click at [403, 203] on button "Next" at bounding box center [393, 205] width 61 height 25
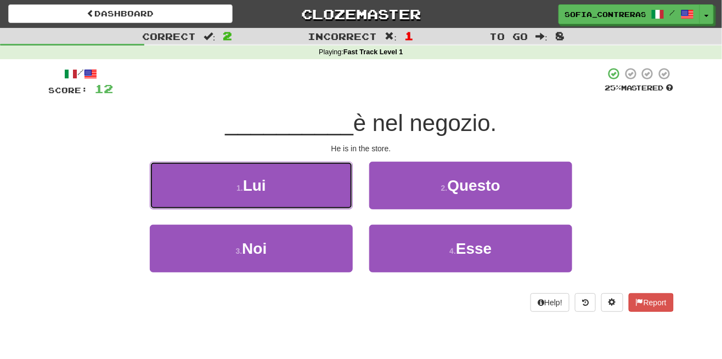
click at [320, 187] on button "1 . Lui" at bounding box center [251, 186] width 203 height 48
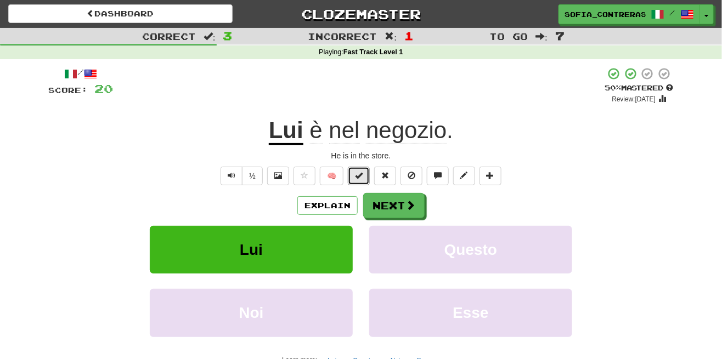
click at [359, 175] on span at bounding box center [359, 176] width 8 height 8
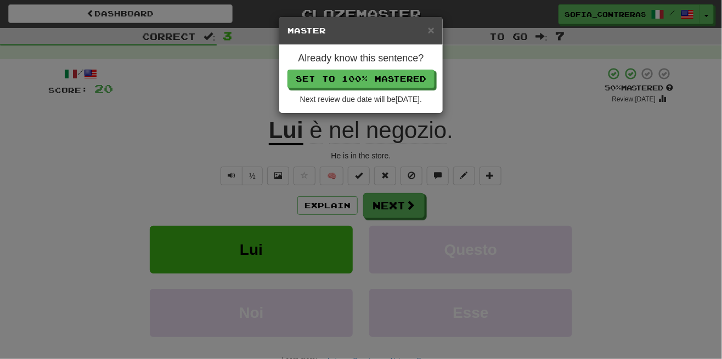
click at [465, 124] on div "× Master Already know this sentence? Set to 100% Mastered Next review due date …" at bounding box center [361, 179] width 722 height 359
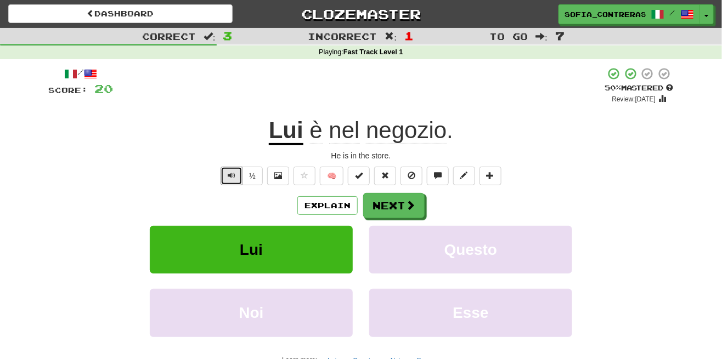
click at [229, 181] on button "Text-to-speech controls" at bounding box center [232, 176] width 22 height 19
click at [397, 205] on button "Next" at bounding box center [393, 205] width 61 height 25
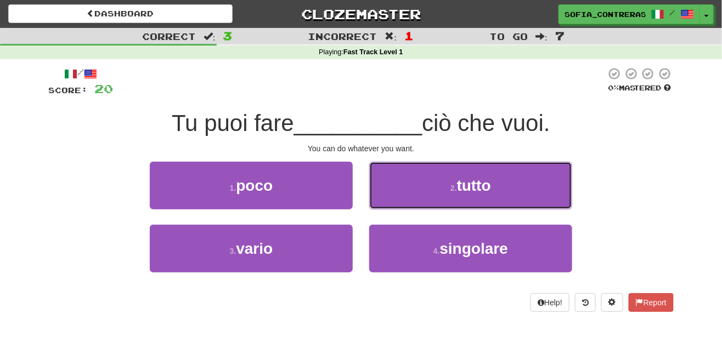
click at [449, 198] on button "2 . tutto" at bounding box center [470, 186] width 203 height 48
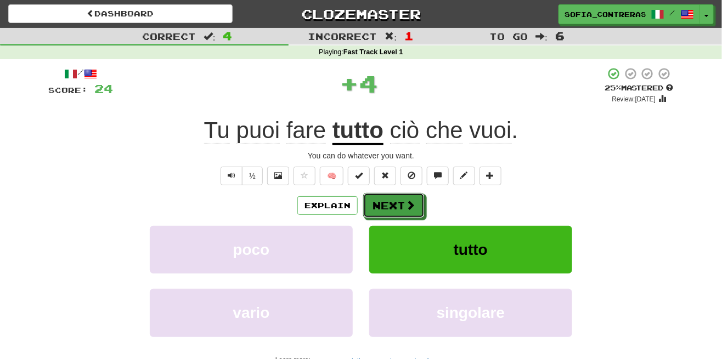
click at [402, 200] on button "Next" at bounding box center [393, 205] width 61 height 25
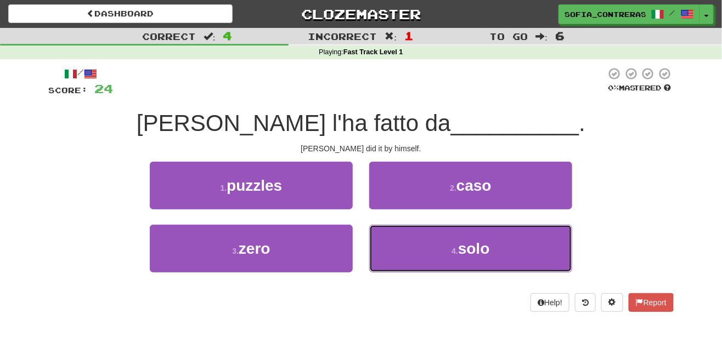
click at [409, 251] on button "4 . solo" at bounding box center [470, 249] width 203 height 48
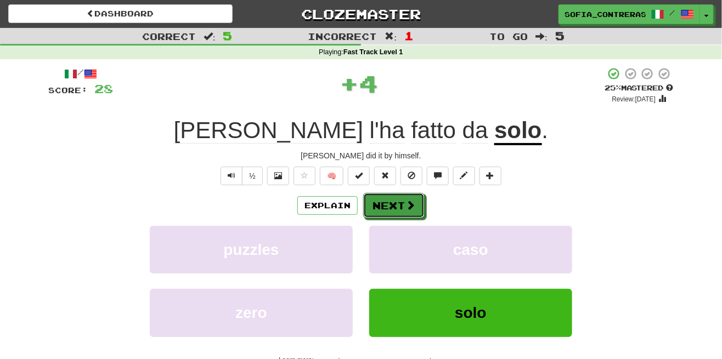
click at [394, 206] on button "Next" at bounding box center [393, 205] width 61 height 25
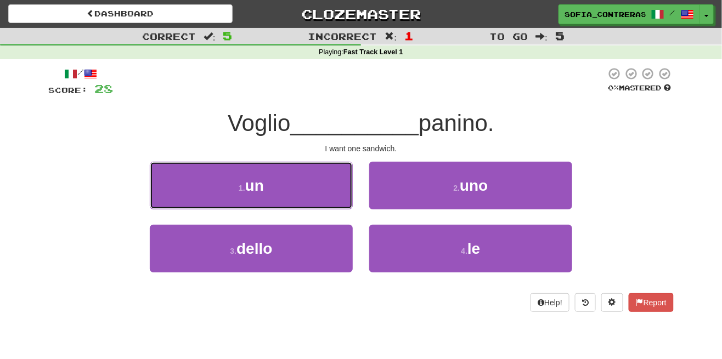
click at [321, 177] on button "1 . un" at bounding box center [251, 186] width 203 height 48
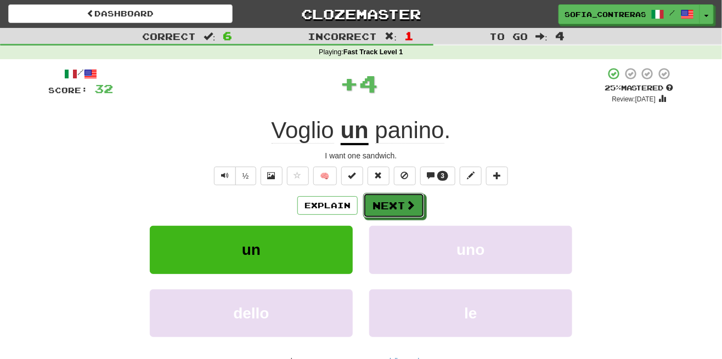
click at [391, 195] on button "Next" at bounding box center [393, 205] width 61 height 25
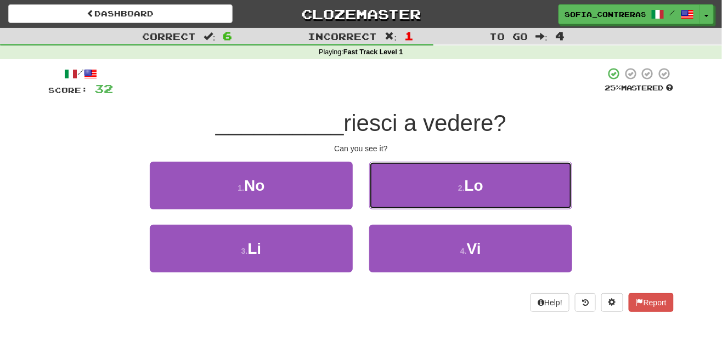
click at [424, 189] on button "2 . Lo" at bounding box center [470, 186] width 203 height 48
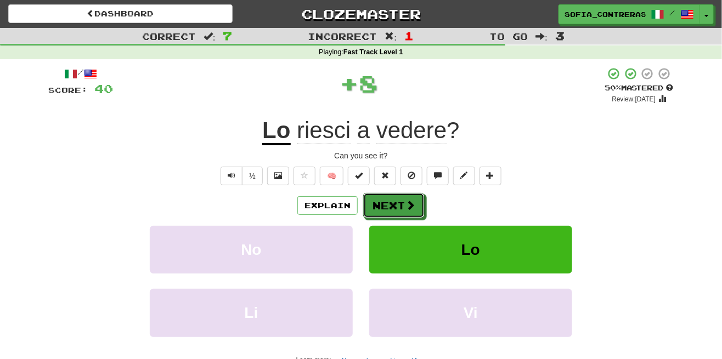
click at [398, 200] on button "Next" at bounding box center [393, 205] width 61 height 25
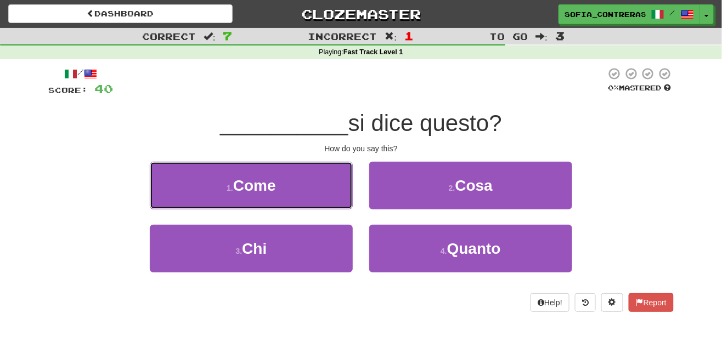
click at [327, 185] on button "1 . Come" at bounding box center [251, 186] width 203 height 48
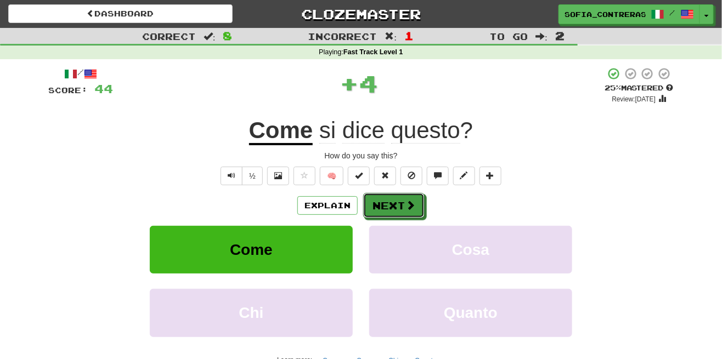
click at [406, 201] on span at bounding box center [411, 205] width 10 height 10
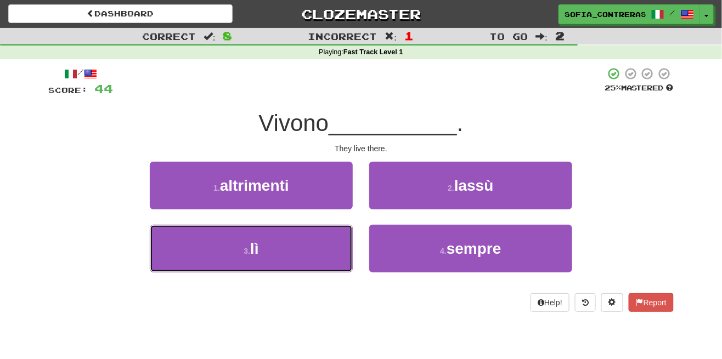
click at [324, 248] on button "3 . lì" at bounding box center [251, 249] width 203 height 48
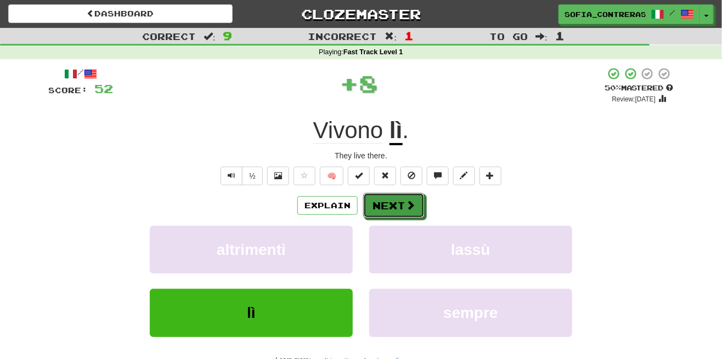
click at [399, 204] on button "Next" at bounding box center [393, 205] width 61 height 25
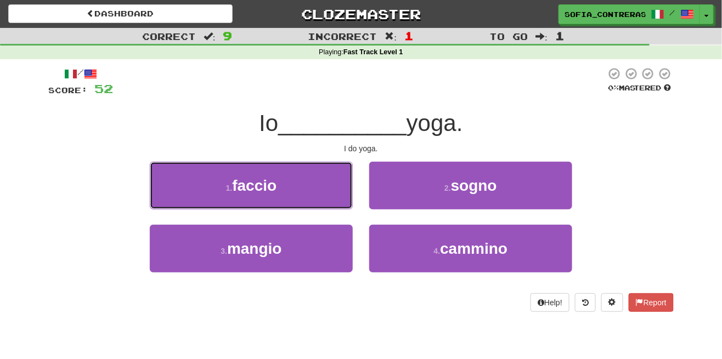
click at [306, 186] on button "1 . faccio" at bounding box center [251, 186] width 203 height 48
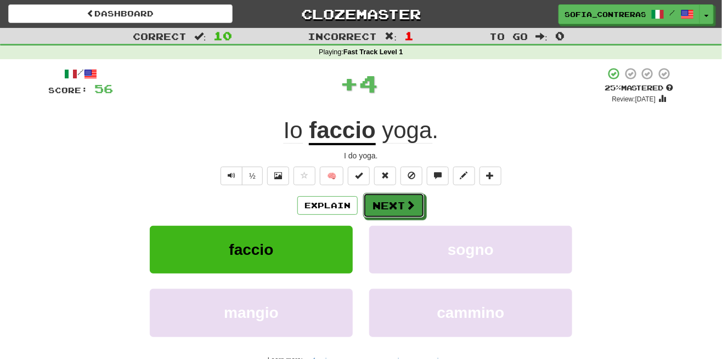
click at [393, 202] on button "Next" at bounding box center [393, 205] width 61 height 25
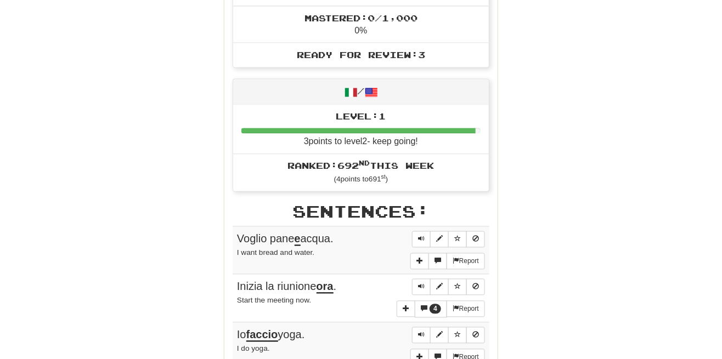
scroll to position [517, 0]
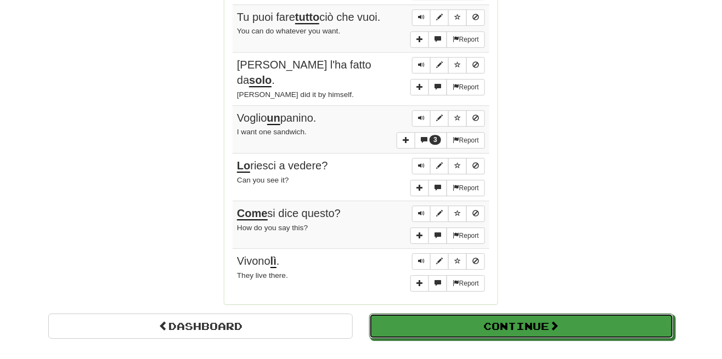
click at [441, 314] on button "Continue" at bounding box center [521, 326] width 305 height 25
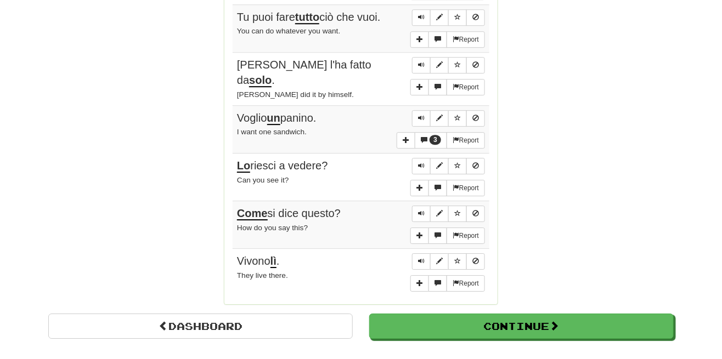
scroll to position [390, 0]
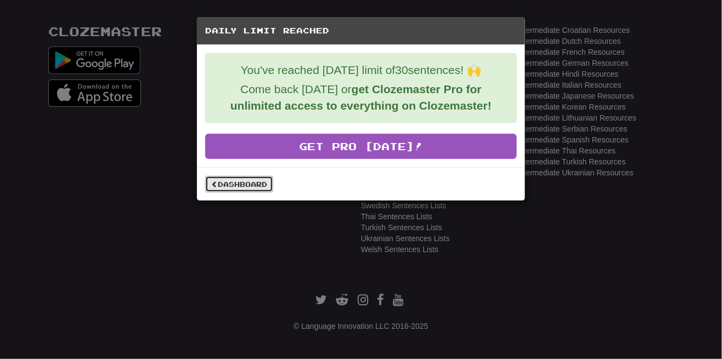
click at [258, 183] on link "Dashboard" at bounding box center [239, 184] width 68 height 16
